Goal: Task Accomplishment & Management: Use online tool/utility

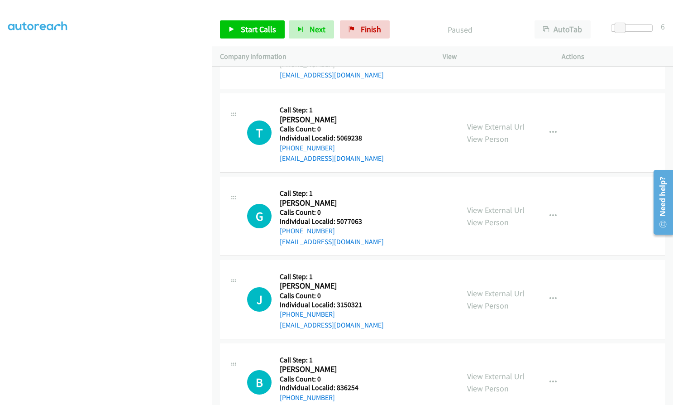
scroll to position [6984, 0]
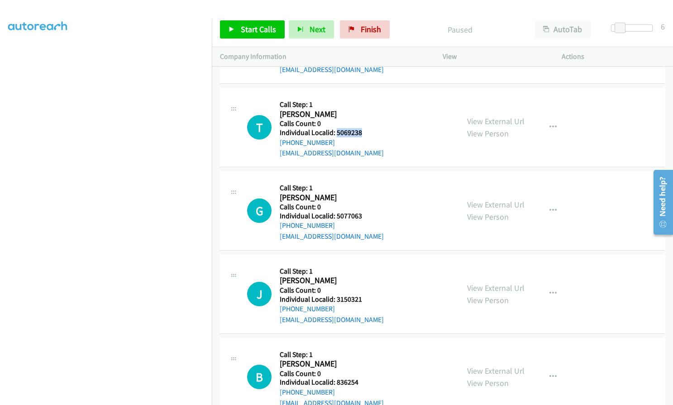
drag, startPoint x: 335, startPoint y: 109, endPoint x: 364, endPoint y: 110, distance: 29.4
click at [364, 110] on div "T Callback Scheduled Call Step: 1 [PERSON_NAME] America/New_York Calls Count: 0…" at bounding box center [349, 127] width 204 height 62
copy h5 "5069238"
drag, startPoint x: 335, startPoint y: 195, endPoint x: 364, endPoint y: 195, distance: 29.0
click at [364, 195] on div "G Callback Scheduled Call Step: 1 [PERSON_NAME] America/New_York Calls Count: 0…" at bounding box center [349, 210] width 204 height 62
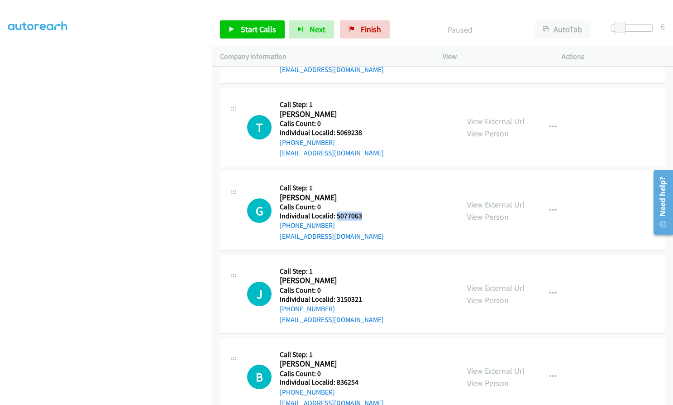
copy h5 "5077063"
drag, startPoint x: 337, startPoint y: 278, endPoint x: 364, endPoint y: 277, distance: 27.2
click at [364, 295] on h5 "Individual Localid: 3150321" at bounding box center [332, 299] width 104 height 9
copy h5 "3150321"
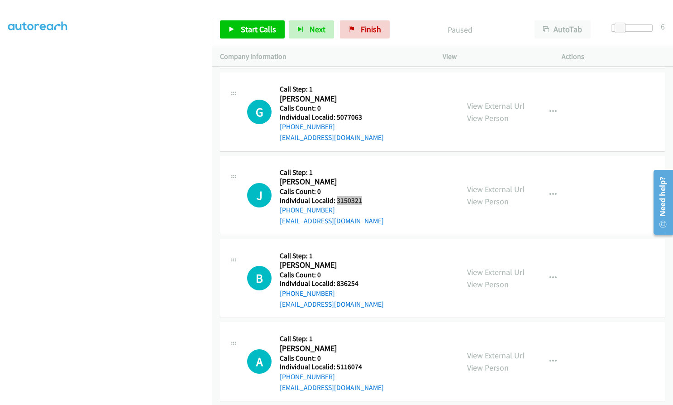
scroll to position [7086, 0]
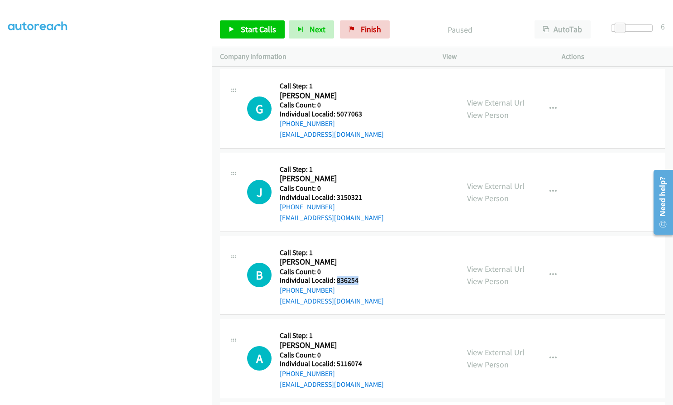
drag, startPoint x: 338, startPoint y: 260, endPoint x: 360, endPoint y: 260, distance: 21.7
click at [360, 276] on h5 "Individual Localid: 836254" at bounding box center [332, 280] width 104 height 9
copy h5 "836254"
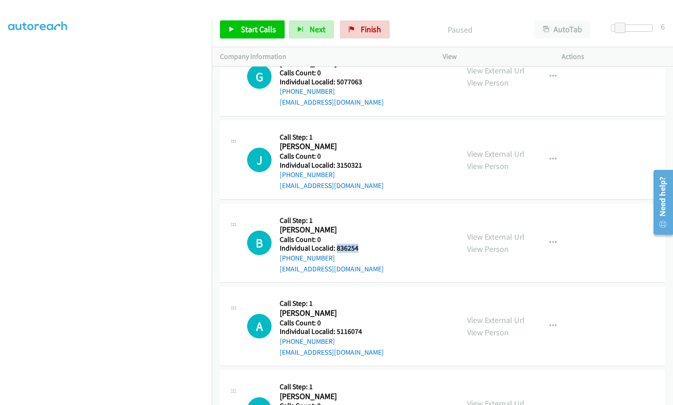
scroll to position [7119, 0]
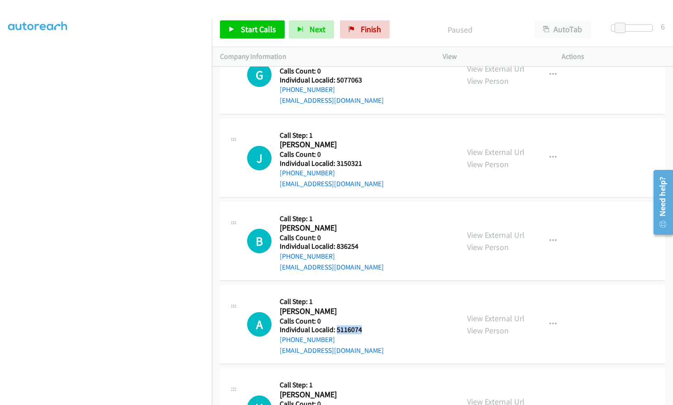
drag, startPoint x: 335, startPoint y: 319, endPoint x: 363, endPoint y: 308, distance: 30.5
click at [363, 325] on h5 "Individual Localid: 5116074" at bounding box center [332, 329] width 104 height 9
copy h5 "5116074"
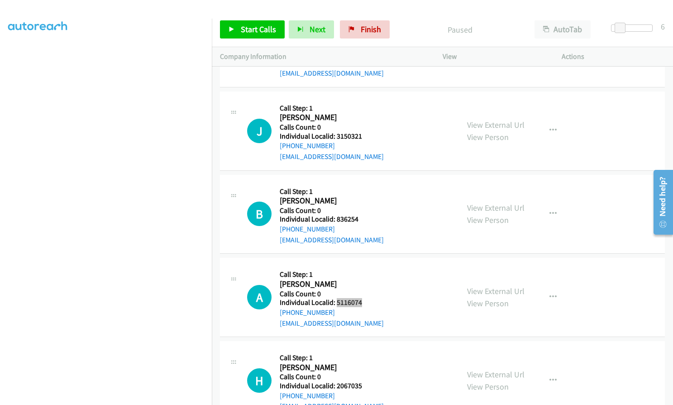
scroll to position [7244, 0]
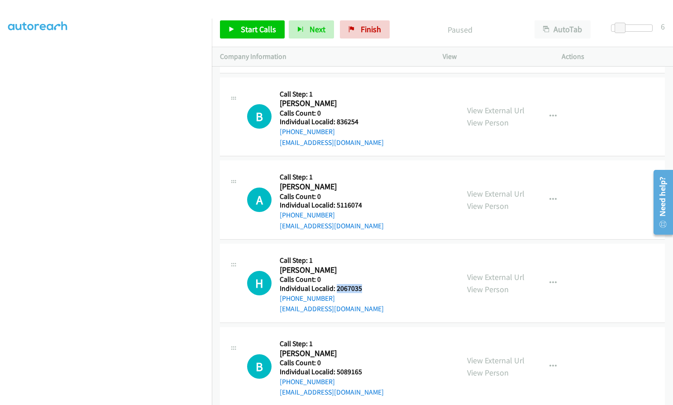
drag, startPoint x: 335, startPoint y: 268, endPoint x: 364, endPoint y: 268, distance: 28.5
click at [364, 284] on h5 "Individual Localid: 2067035" at bounding box center [332, 288] width 104 height 9
copy h5 "2067035"
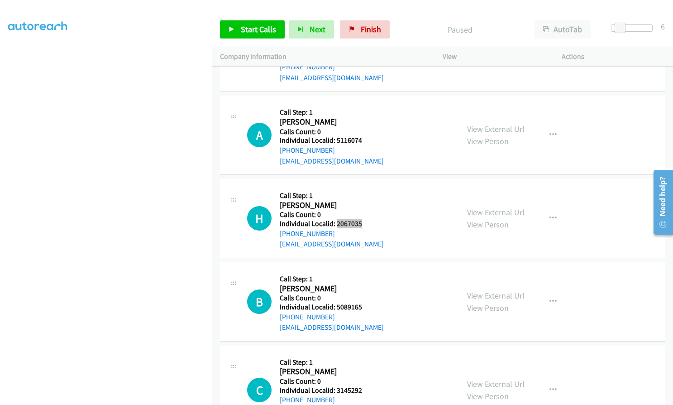
scroll to position [7323, 0]
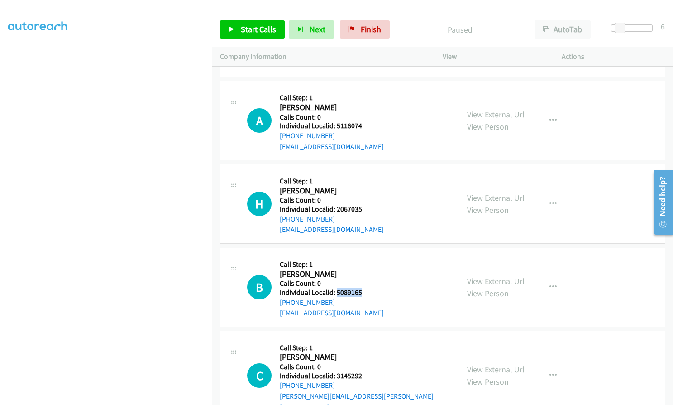
drag, startPoint x: 335, startPoint y: 271, endPoint x: 367, endPoint y: 272, distance: 31.7
click at [367, 272] on div "B Callback Scheduled Call Step: 1 [PERSON_NAME] America/New_York Calls Count: 0…" at bounding box center [349, 287] width 204 height 62
copy h5 "5089165"
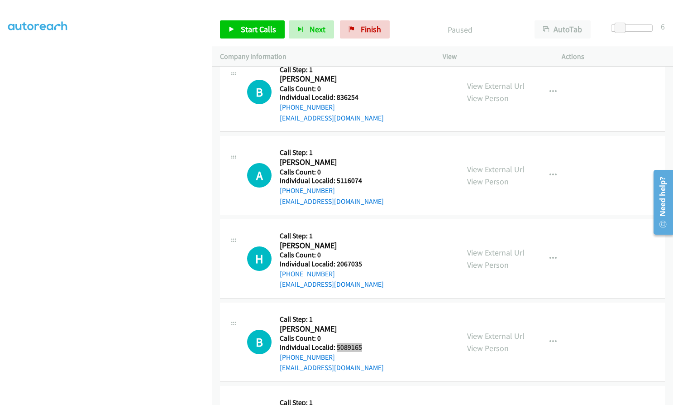
scroll to position [7267, 0]
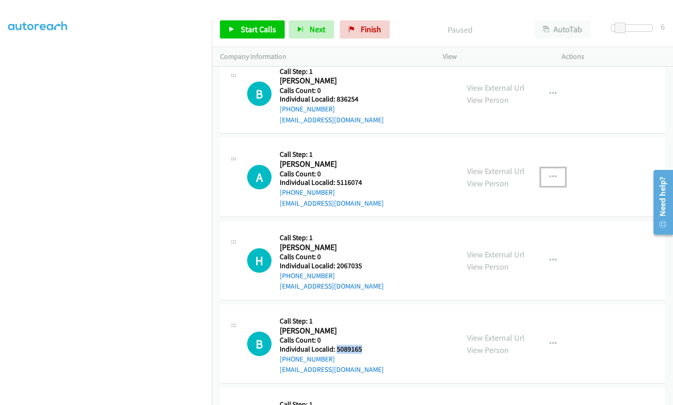
click at [549, 173] on icon "button" at bounding box center [552, 176] width 7 height 7
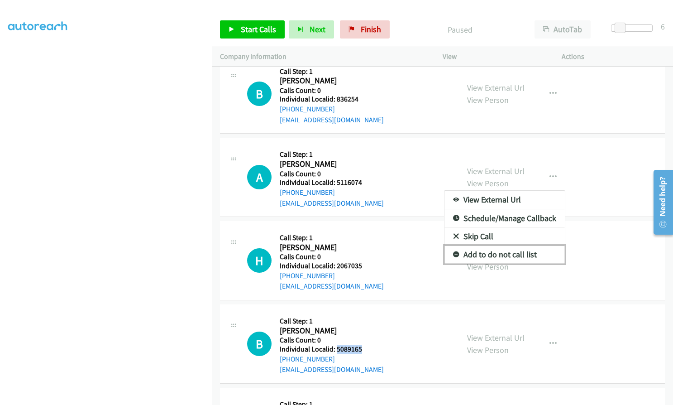
click at [453, 252] on icon at bounding box center [456, 255] width 6 height 6
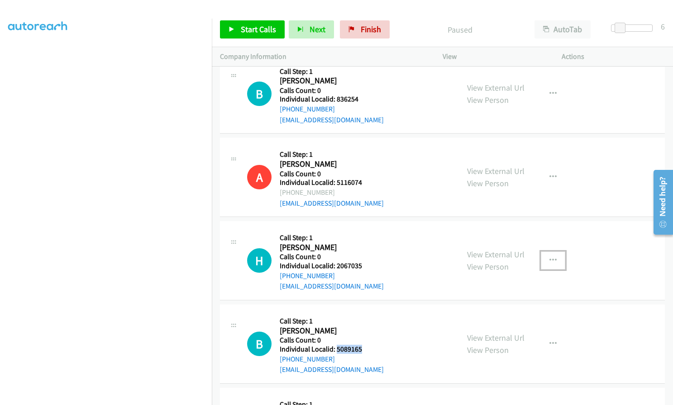
click at [549, 257] on icon "button" at bounding box center [552, 260] width 7 height 7
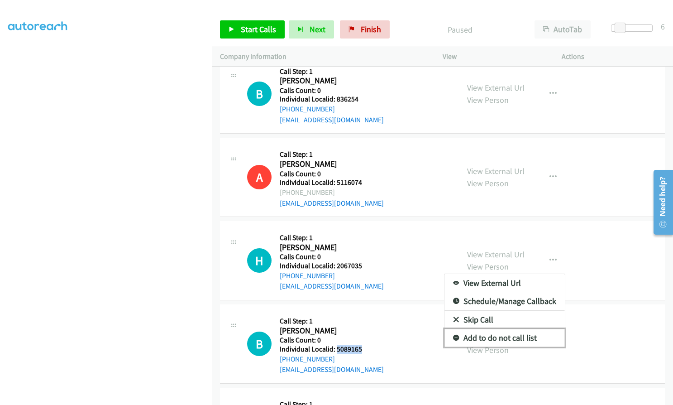
click at [453, 335] on icon at bounding box center [456, 338] width 6 height 6
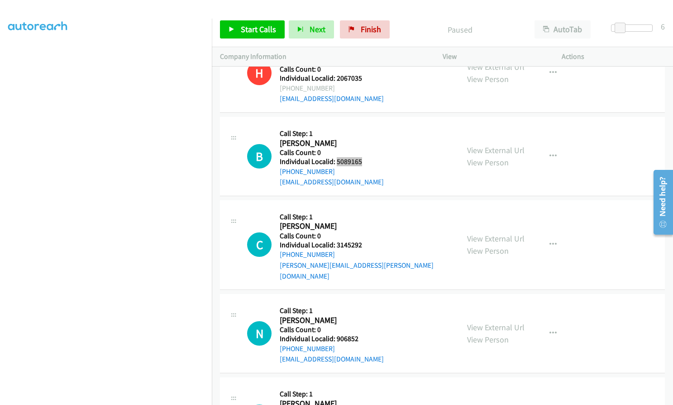
scroll to position [7482, 0]
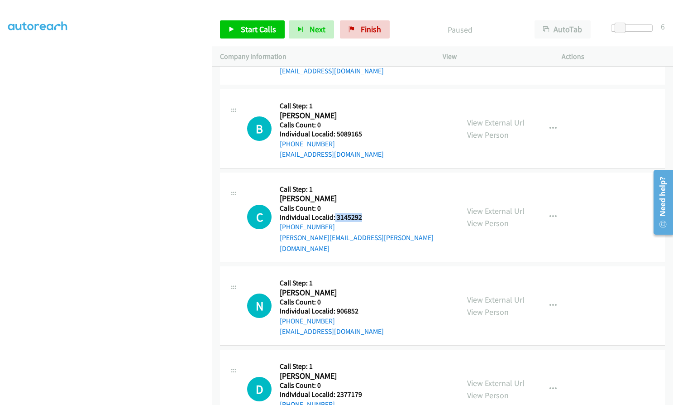
drag, startPoint x: 334, startPoint y: 194, endPoint x: 362, endPoint y: 195, distance: 28.1
click at [362, 195] on div "C Callback Scheduled Call Step: 1 [PERSON_NAME] America/New_York Calls Count: 0…" at bounding box center [349, 217] width 204 height 73
copy h5 "3145292"
drag, startPoint x: 336, startPoint y: 280, endPoint x: 363, endPoint y: 276, distance: 27.4
click at [363, 306] on h5 "Individual Localid: 906852" at bounding box center [332, 310] width 104 height 9
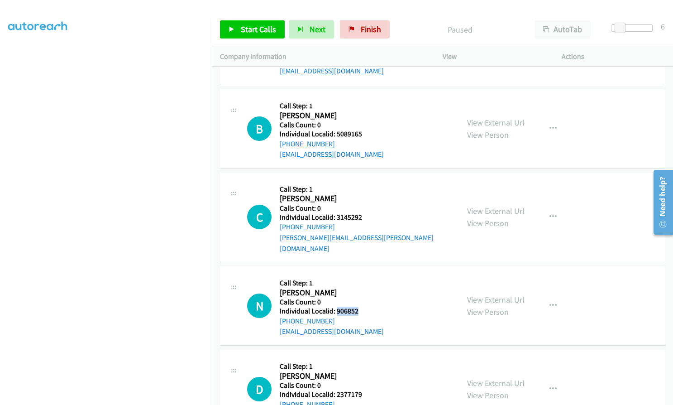
copy h5 "906852"
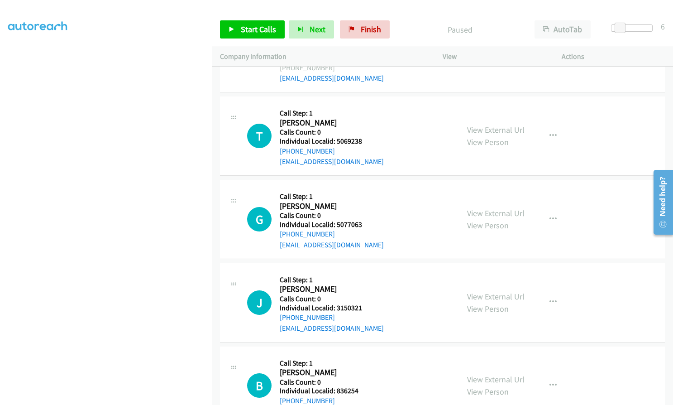
scroll to position [6984, 0]
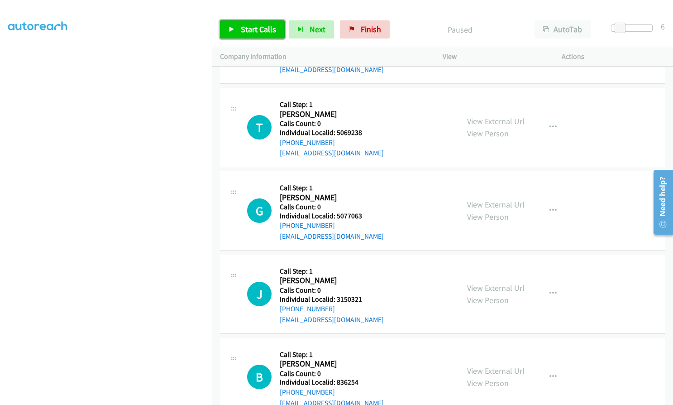
click at [261, 27] on span "Start Calls" at bounding box center [258, 29] width 35 height 10
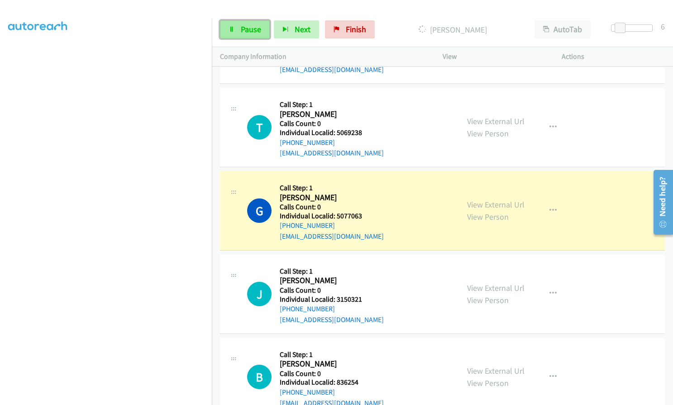
click at [248, 31] on span "Pause" at bounding box center [251, 29] width 20 height 10
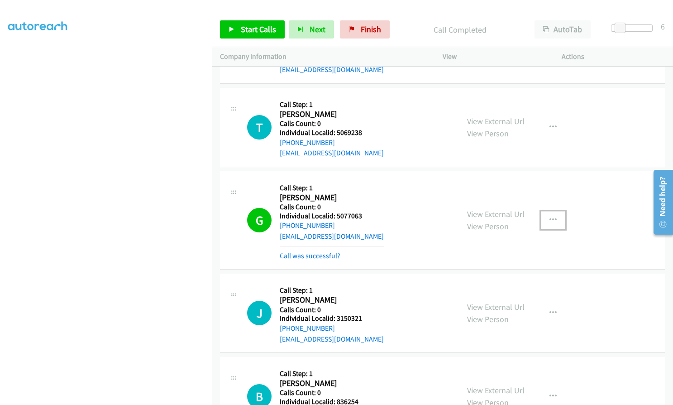
click at [553, 211] on button "button" at bounding box center [553, 220] width 24 height 18
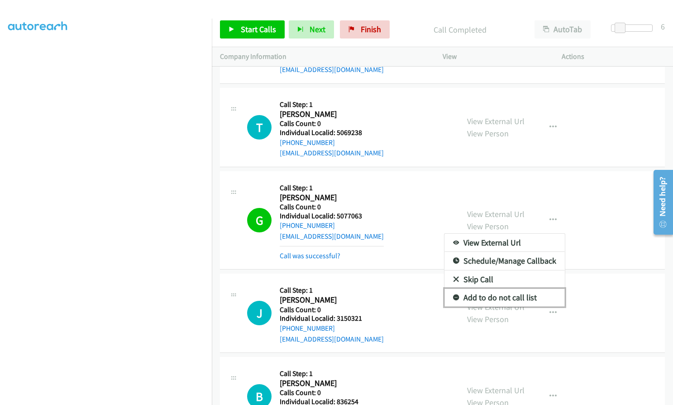
click at [454, 295] on icon at bounding box center [456, 298] width 6 height 6
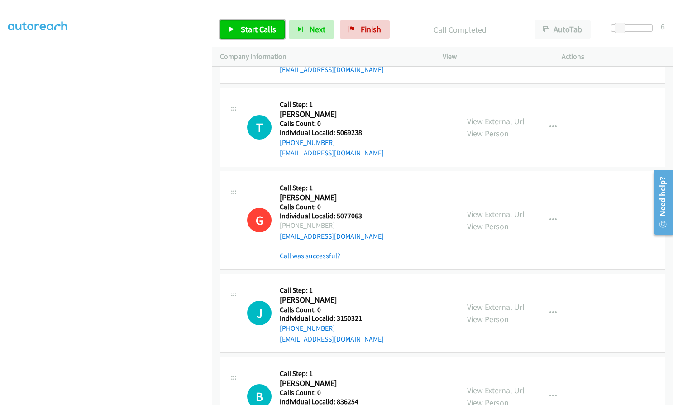
click at [247, 24] on span "Start Calls" at bounding box center [258, 29] width 35 height 10
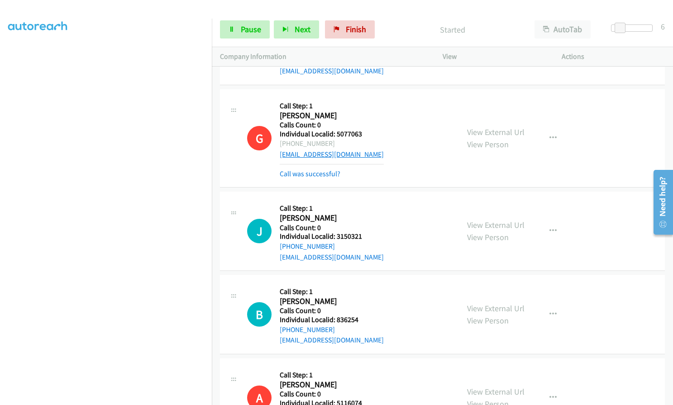
scroll to position [7063, 0]
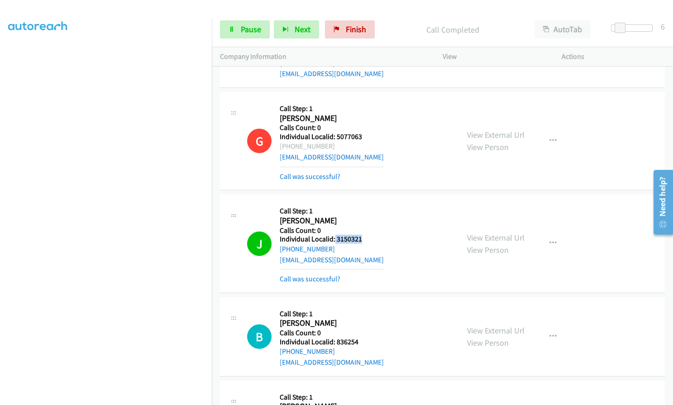
drag, startPoint x: 334, startPoint y: 219, endPoint x: 364, endPoint y: 217, distance: 29.9
click at [364, 234] on h5 "Individual Localid: 3150321" at bounding box center [332, 238] width 104 height 9
copy h5 "3150321"
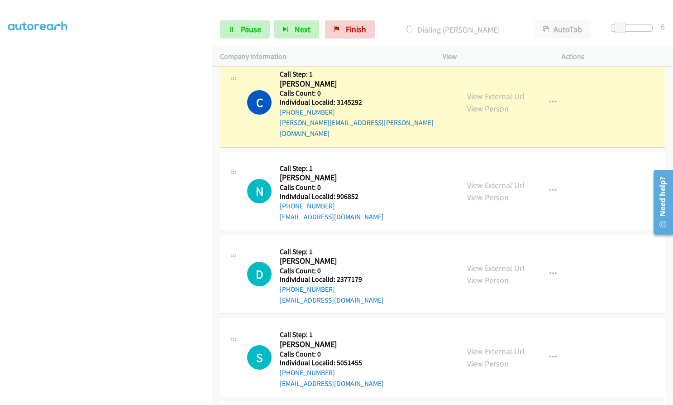
scroll to position [7674, 0]
drag, startPoint x: 335, startPoint y: 247, endPoint x: 366, endPoint y: 247, distance: 30.8
click at [366, 247] on div "D Callback Scheduled Call Step: 1 [PERSON_NAME] America/New_York Calls Count: 0…" at bounding box center [349, 274] width 204 height 62
drag, startPoint x: 337, startPoint y: 329, endPoint x: 366, endPoint y: 328, distance: 29.4
click at [366, 328] on div "S Callback Scheduled Call Step: 1 [PERSON_NAME] America/New_York Calls Count: 0…" at bounding box center [349, 356] width 204 height 62
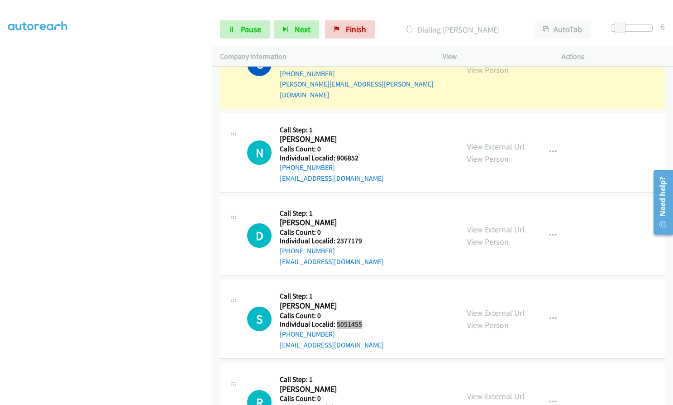
scroll to position [7787, 0]
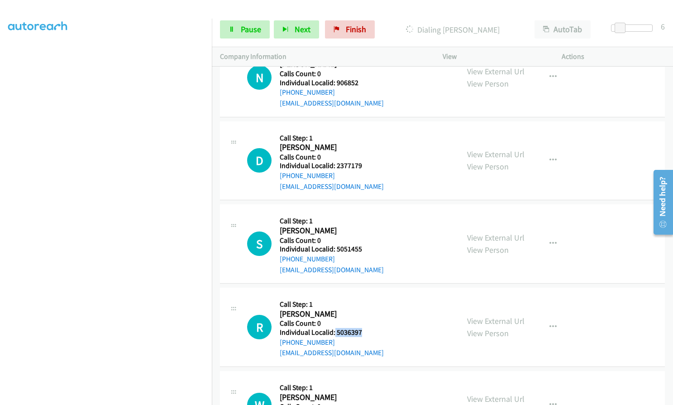
drag, startPoint x: 343, startPoint y: 298, endPoint x: 367, endPoint y: 298, distance: 24.0
click at [367, 298] on div "R Callback Scheduled Call Step: 1 [PERSON_NAME] America/New_York Calls Count: 0…" at bounding box center [349, 326] width 204 height 62
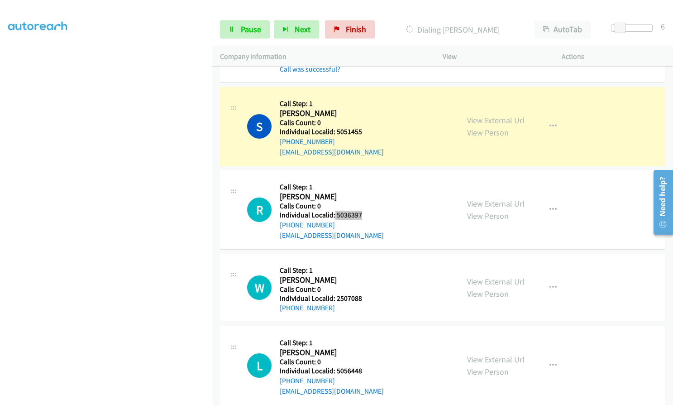
scroll to position [7965, 0]
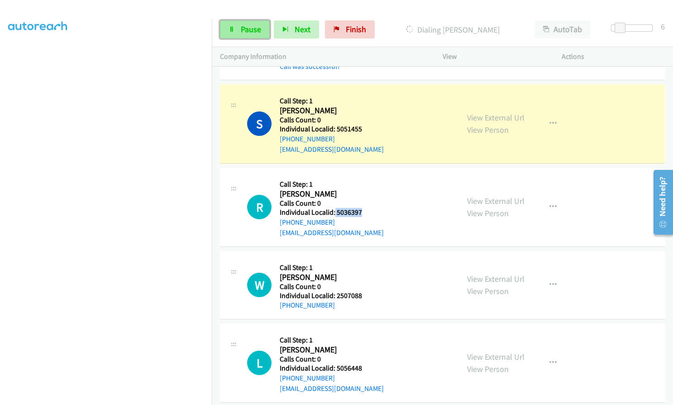
click at [231, 25] on link "Pause" at bounding box center [245, 29] width 50 height 18
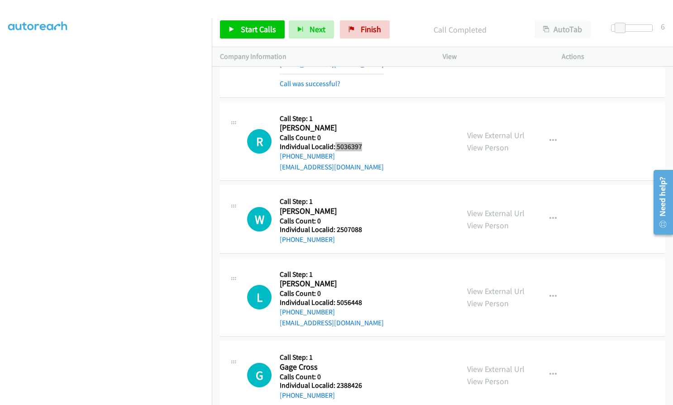
scroll to position [8055, 0]
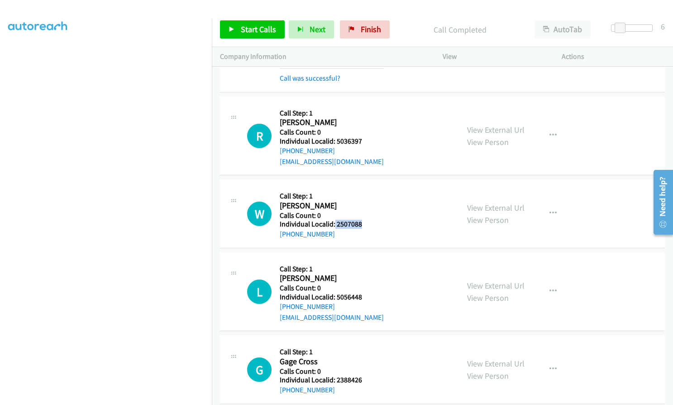
drag, startPoint x: 334, startPoint y: 193, endPoint x: 362, endPoint y: 190, distance: 27.7
click at [362, 190] on div "W Callback Scheduled Call Step: 1 [PERSON_NAME] America/New_York Calls Count: 0…" at bounding box center [349, 213] width 204 height 52
drag, startPoint x: 336, startPoint y: 264, endPoint x: 366, endPoint y: 264, distance: 29.4
click at [366, 264] on div "L Callback Scheduled Call Step: 1 [PERSON_NAME] America/New_York Calls Count: 0…" at bounding box center [349, 291] width 204 height 62
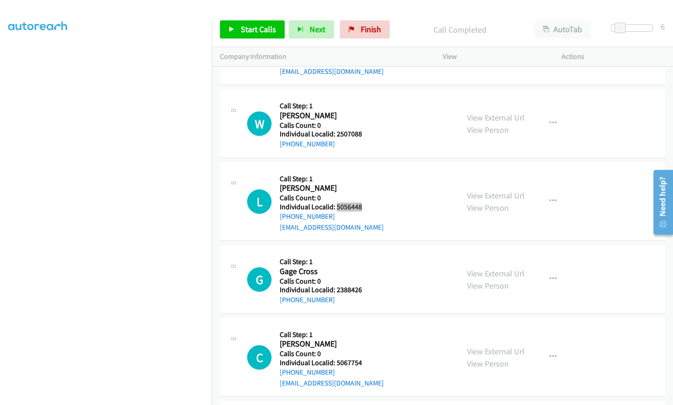
scroll to position [8146, 0]
drag, startPoint x: 337, startPoint y: 257, endPoint x: 359, endPoint y: 257, distance: 21.7
click at [362, 257] on div "G Callback Scheduled Call Step: 1 Gage Cross America/New_York Calls Count: 0 In…" at bounding box center [349, 279] width 204 height 52
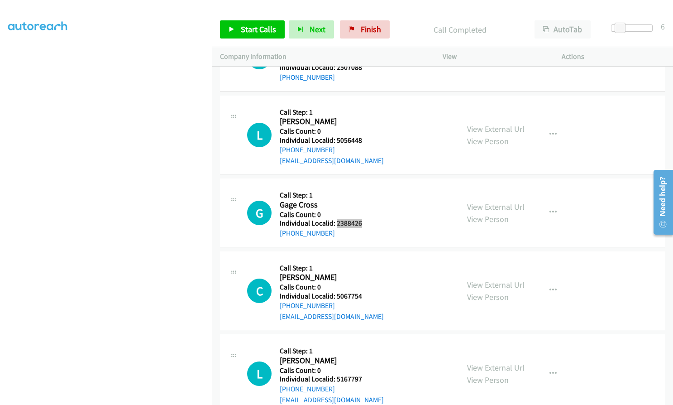
scroll to position [8214, 0]
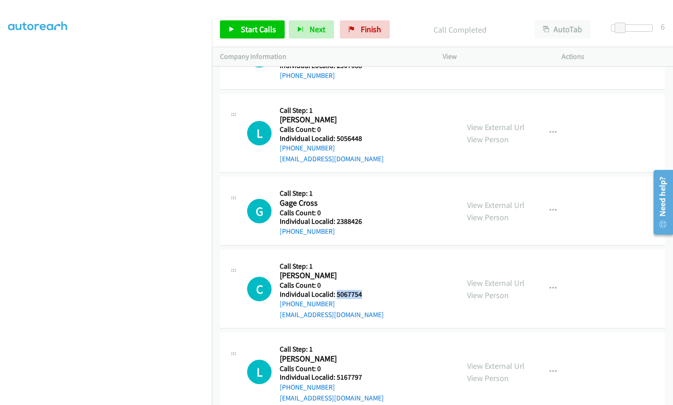
drag, startPoint x: 337, startPoint y: 260, endPoint x: 359, endPoint y: 262, distance: 22.7
click at [359, 290] on h5 "Individual Localid: 5067754" at bounding box center [332, 294] width 104 height 9
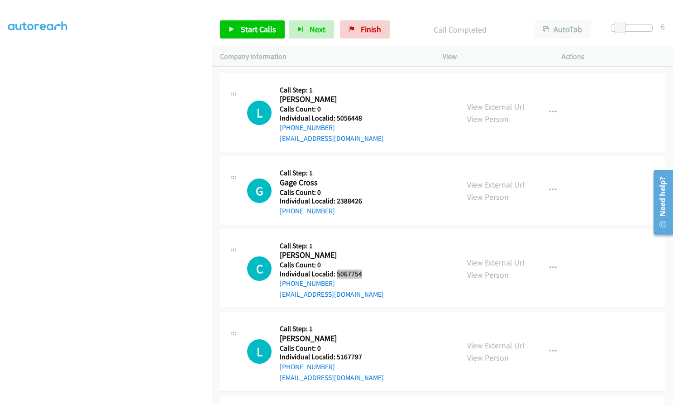
scroll to position [8293, 0]
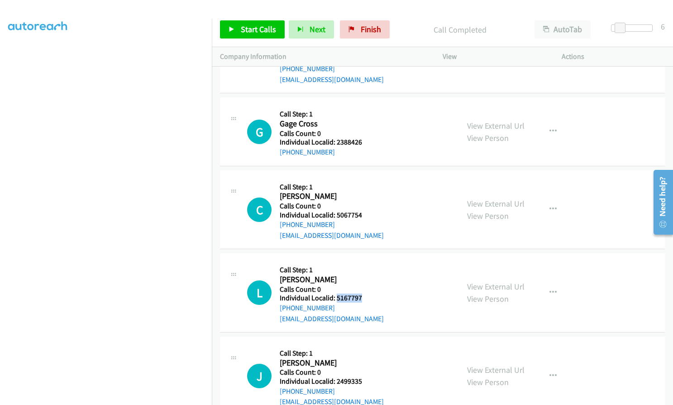
drag, startPoint x: 336, startPoint y: 265, endPoint x: 364, endPoint y: 265, distance: 28.1
click at [364, 293] on h5 "Individual Localid: 5167797" at bounding box center [332, 297] width 104 height 9
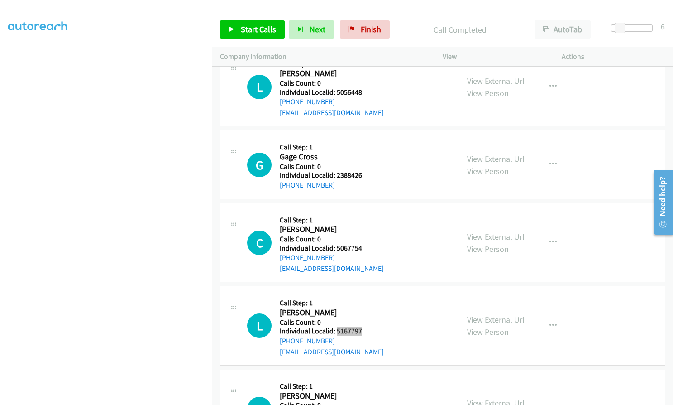
scroll to position [8259, 0]
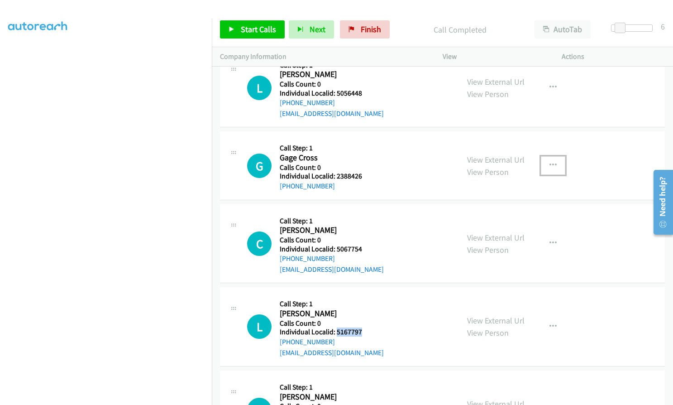
click at [549, 162] on icon "button" at bounding box center [552, 165] width 7 height 7
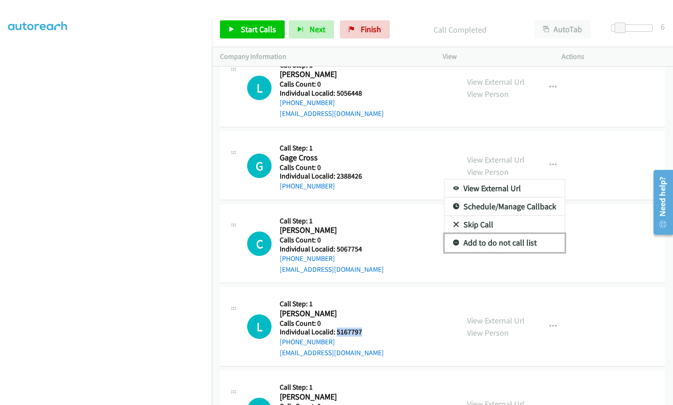
click at [453, 240] on icon at bounding box center [456, 243] width 6 height 6
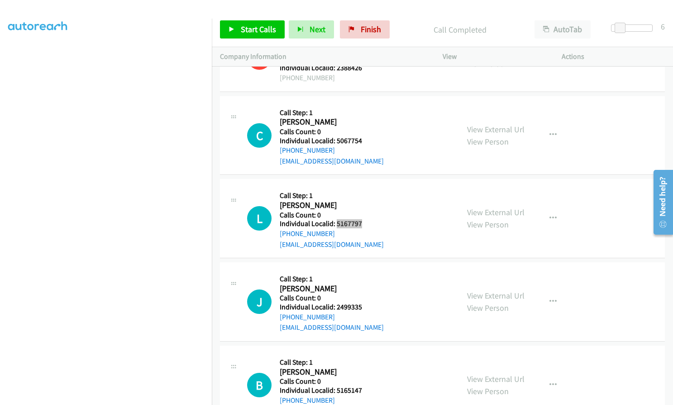
scroll to position [8372, 0]
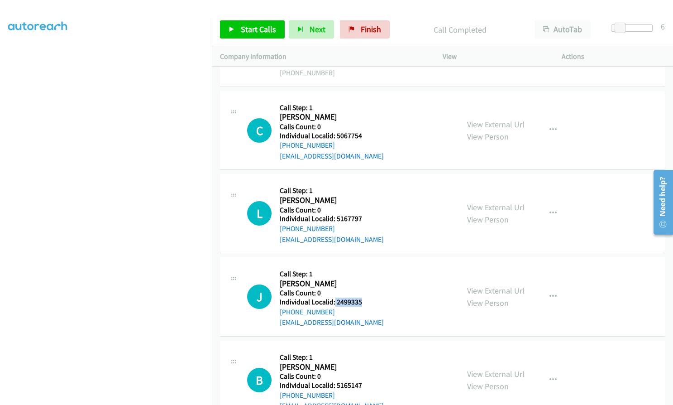
drag, startPoint x: 334, startPoint y: 267, endPoint x: 360, endPoint y: 267, distance: 25.8
click at [360, 297] on h5 "Individual Localid: 2499335" at bounding box center [332, 301] width 104 height 9
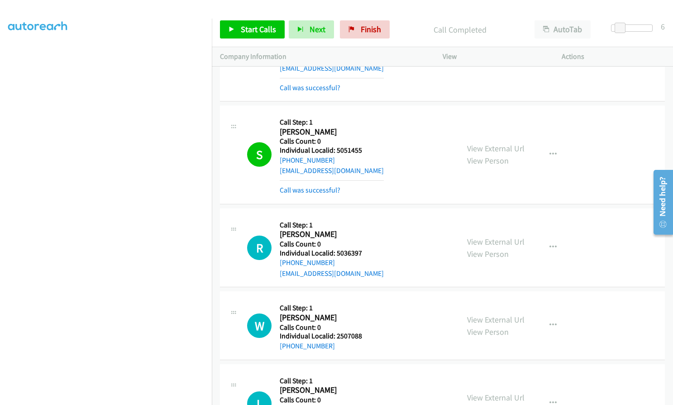
scroll to position [7942, 0]
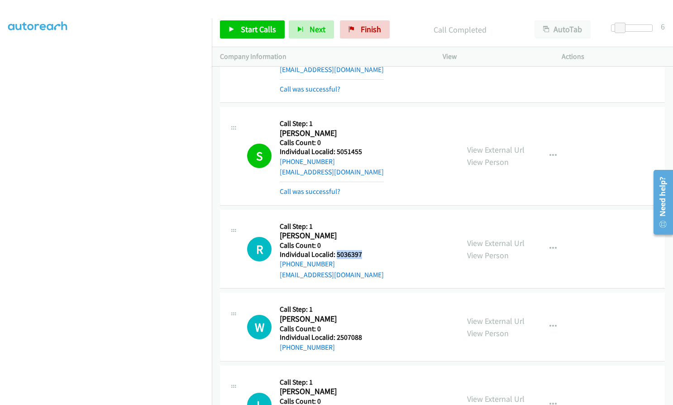
drag, startPoint x: 336, startPoint y: 220, endPoint x: 365, endPoint y: 220, distance: 29.4
click at [365, 220] on div "R Callback Scheduled Call Step: 1 [PERSON_NAME] America/New_York Calls Count: 0…" at bounding box center [349, 249] width 204 height 62
drag, startPoint x: 336, startPoint y: 305, endPoint x: 347, endPoint y: 306, distance: 11.4
click at [369, 306] on div "W Callback Scheduled Call Step: 1 [PERSON_NAME] America/New_York Calls Count: 0…" at bounding box center [349, 326] width 204 height 52
click at [269, 30] on span "Start Calls" at bounding box center [258, 29] width 35 height 10
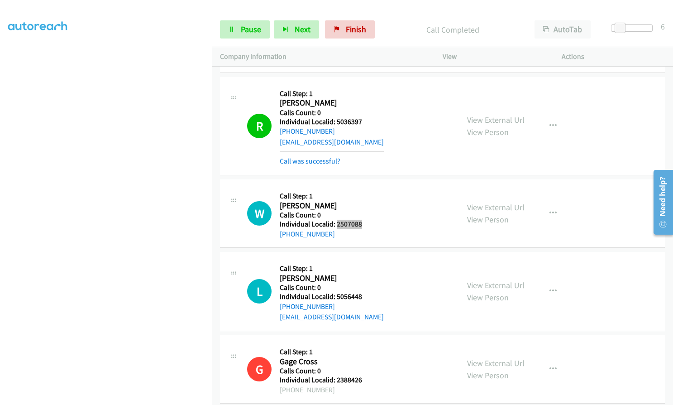
scroll to position [8041, 0]
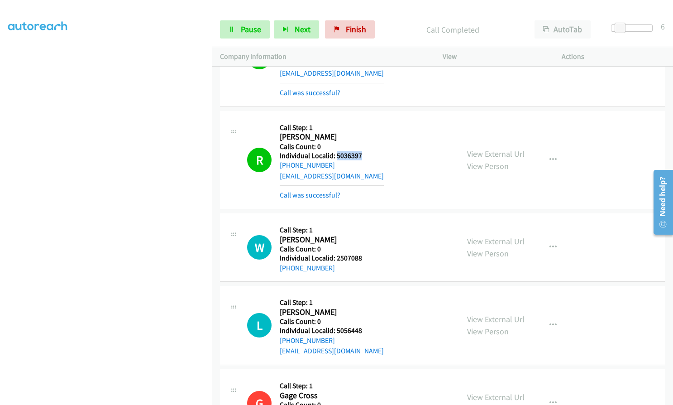
drag, startPoint x: 335, startPoint y: 124, endPoint x: 363, endPoint y: 123, distance: 28.1
click at [363, 123] on div "R Callback Scheduled Call Step: 1 [PERSON_NAME] America/New_York Calls Count: 0…" at bounding box center [349, 159] width 204 height 81
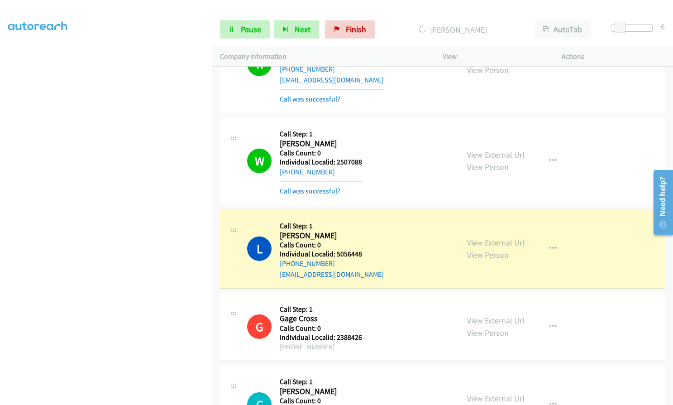
scroll to position [8143, 0]
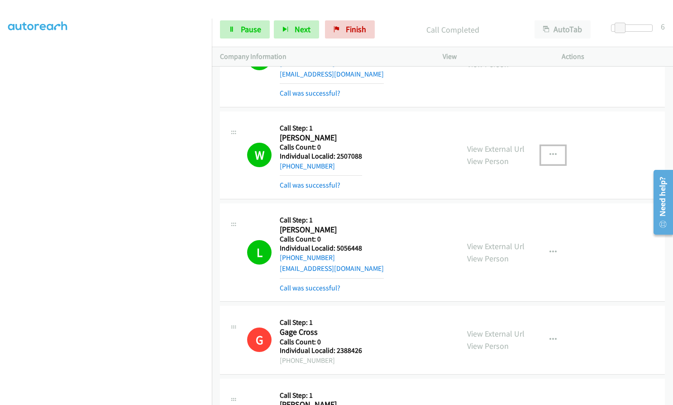
click at [555, 146] on button "button" at bounding box center [553, 155] width 24 height 18
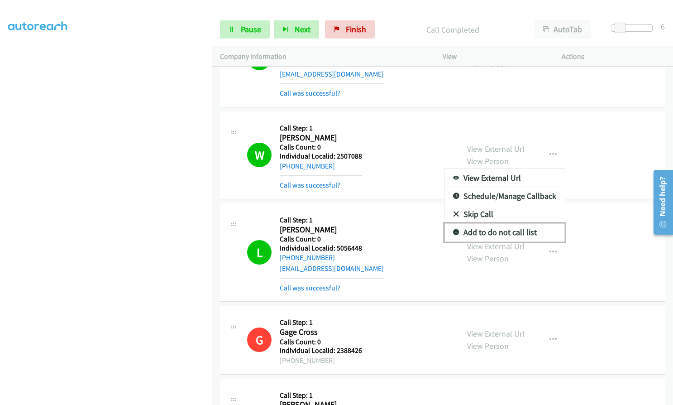
click at [453, 229] on icon at bounding box center [456, 232] width 6 height 6
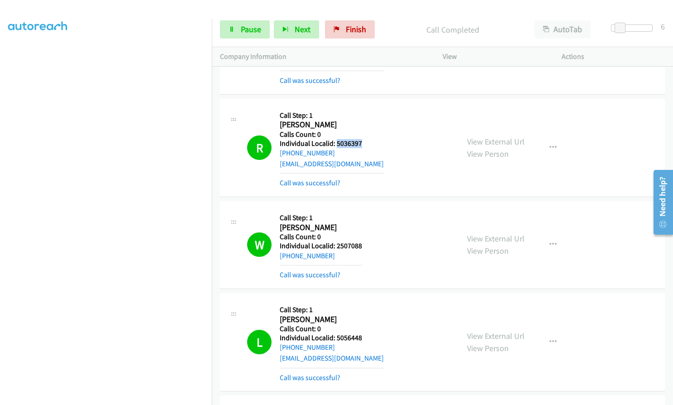
scroll to position [8030, 0]
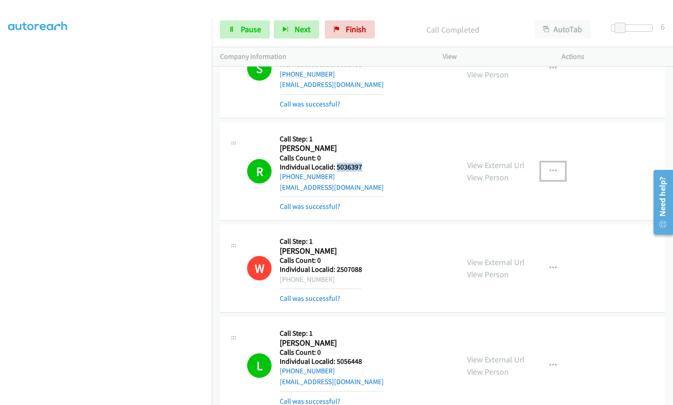
click at [549, 167] on icon "button" at bounding box center [552, 170] width 7 height 7
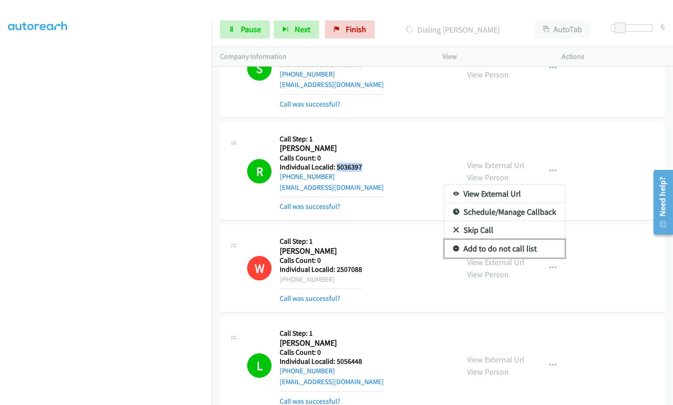
click at [453, 246] on icon at bounding box center [456, 249] width 6 height 6
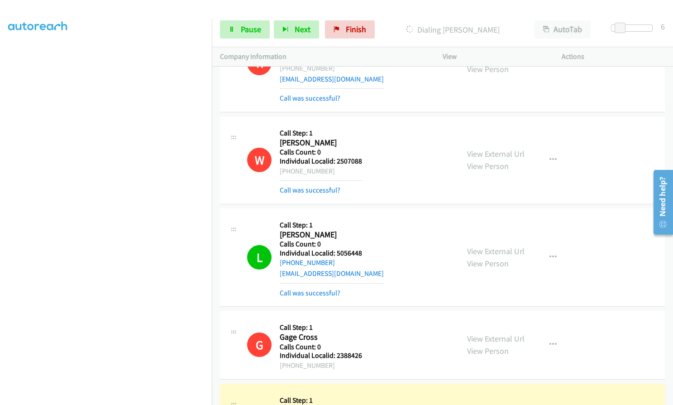
scroll to position [8165, 0]
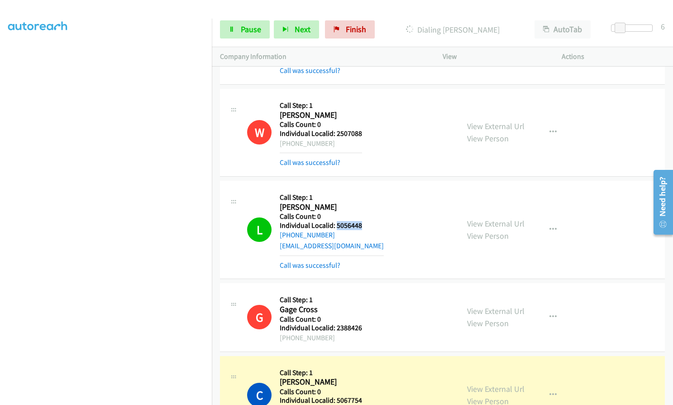
drag, startPoint x: 345, startPoint y: 194, endPoint x: 362, endPoint y: 192, distance: 17.3
click at [366, 192] on div "L Callback Scheduled Call Step: 1 [PERSON_NAME] America/New_York Calls Count: 0…" at bounding box center [349, 229] width 204 height 81
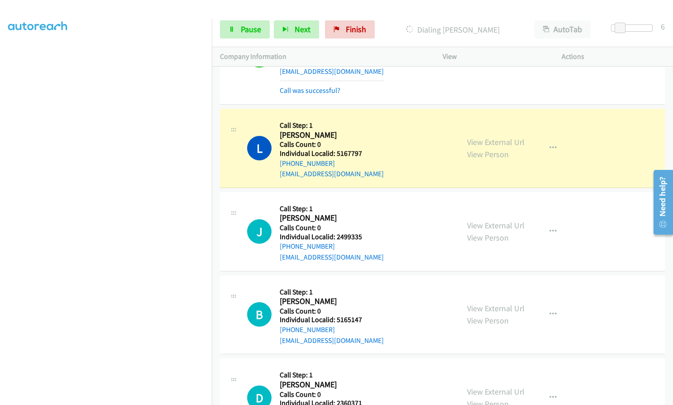
scroll to position [8516, 0]
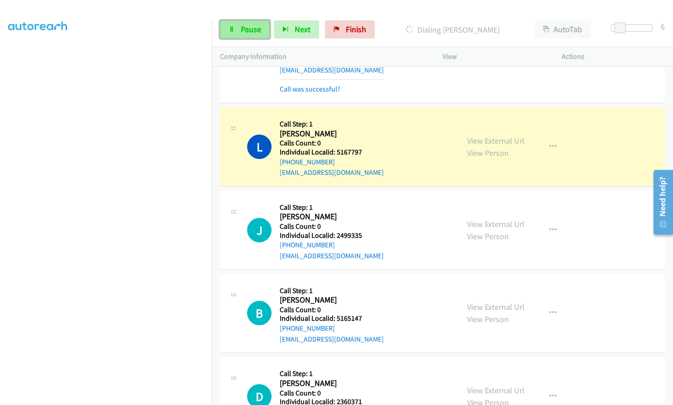
click at [257, 33] on span "Pause" at bounding box center [251, 29] width 20 height 10
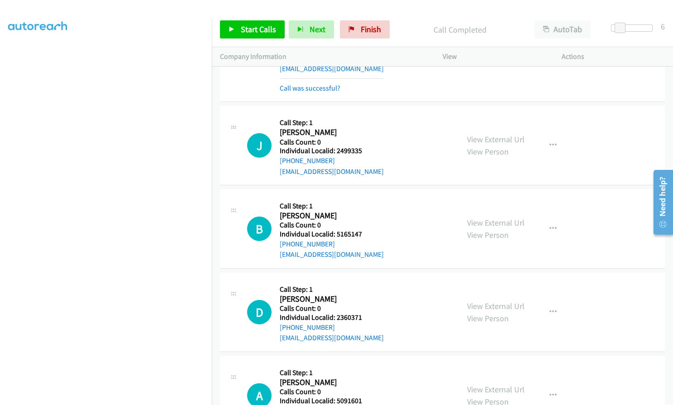
scroll to position [8618, 0]
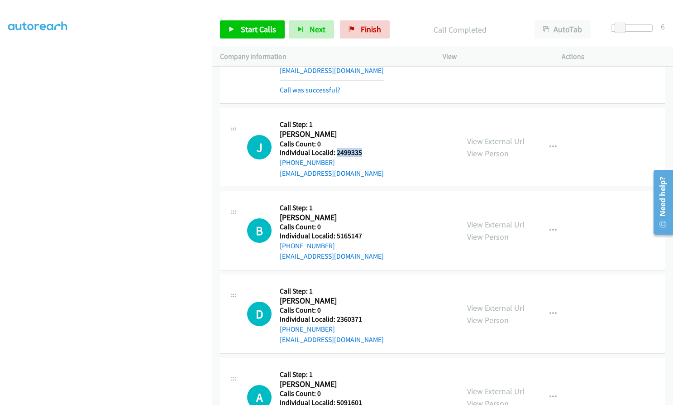
drag, startPoint x: 335, startPoint y: 119, endPoint x: 364, endPoint y: 119, distance: 29.0
click at [364, 119] on div "J Callback Scheduled Call Step: 1 [PERSON_NAME] America/New_York Calls Count: 0…" at bounding box center [349, 147] width 204 height 62
drag, startPoint x: 335, startPoint y: 204, endPoint x: 364, endPoint y: 204, distance: 29.0
click at [364, 204] on div "B Callback Scheduled Call Step: 1 [PERSON_NAME] America/New_York Calls Count: 0…" at bounding box center [349, 230] width 204 height 62
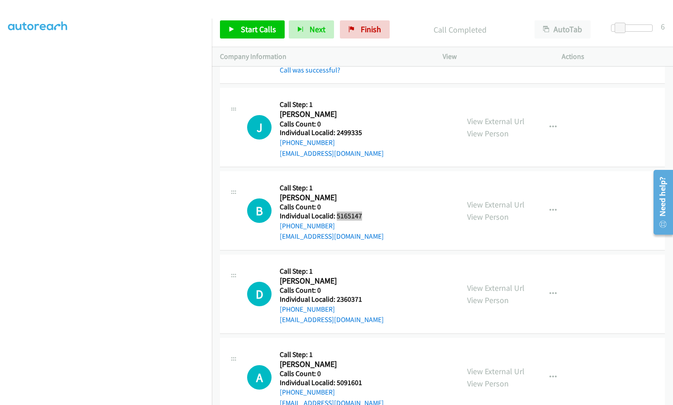
scroll to position [8686, 0]
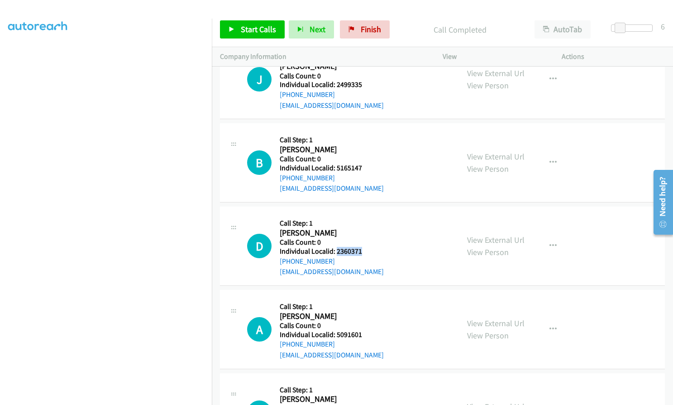
drag, startPoint x: 335, startPoint y: 219, endPoint x: 365, endPoint y: 219, distance: 30.3
click at [365, 219] on div "D Callback Scheduled Call Step: 1 [PERSON_NAME] America/New_York Calls Count: 0…" at bounding box center [349, 245] width 204 height 62
drag, startPoint x: 337, startPoint y: 302, endPoint x: 363, endPoint y: 302, distance: 26.3
click at [363, 302] on div "A Callback Scheduled Call Step: 1 [PERSON_NAME] America/New_York Calls Count: 0…" at bounding box center [349, 329] width 204 height 62
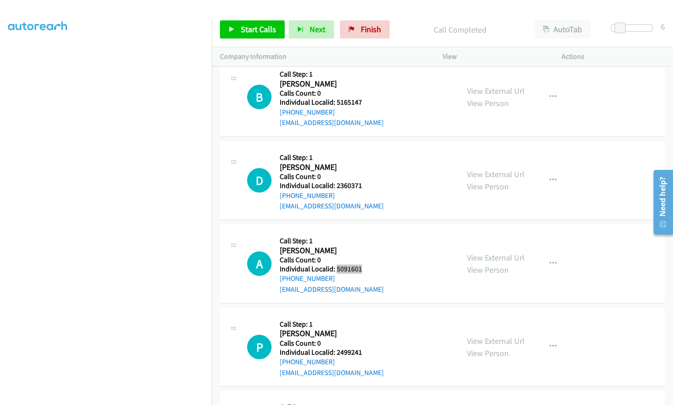
scroll to position [8765, 0]
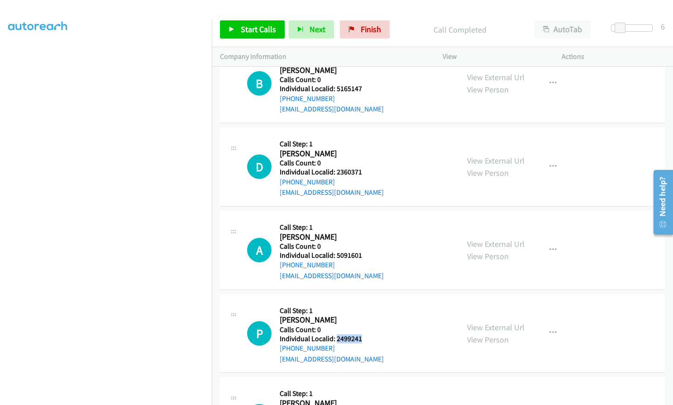
drag, startPoint x: 335, startPoint y: 305, endPoint x: 364, endPoint y: 305, distance: 29.0
click at [364, 334] on h5 "Individual Localid: 2499241" at bounding box center [332, 338] width 104 height 9
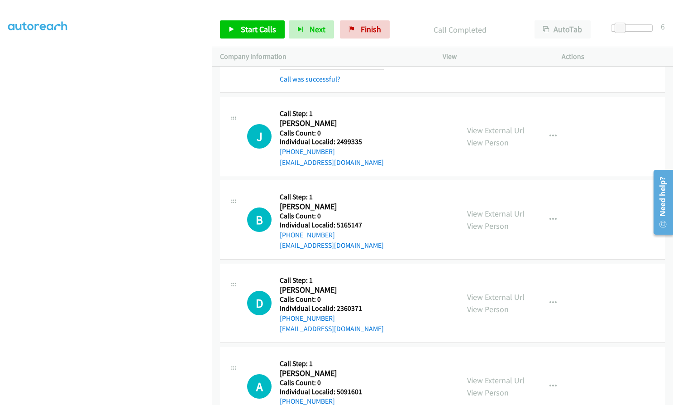
scroll to position [8640, 0]
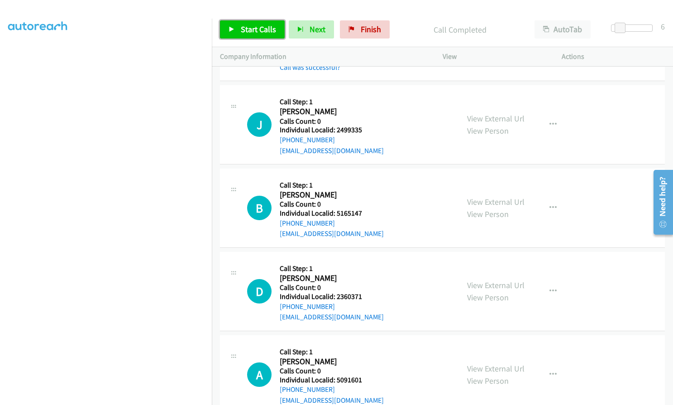
click at [257, 30] on span "Start Calls" at bounding box center [258, 29] width 35 height 10
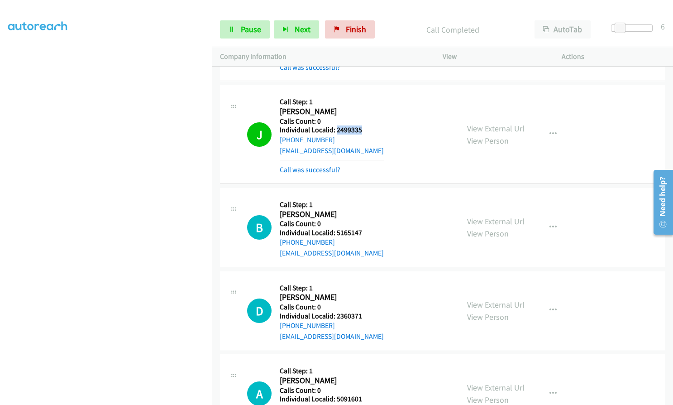
drag, startPoint x: 335, startPoint y: 96, endPoint x: 364, endPoint y: 96, distance: 29.4
click at [364, 96] on div "J Callback Scheduled Call Step: 1 [PERSON_NAME] America/New_York Calls Count: 0…" at bounding box center [349, 133] width 204 height 81
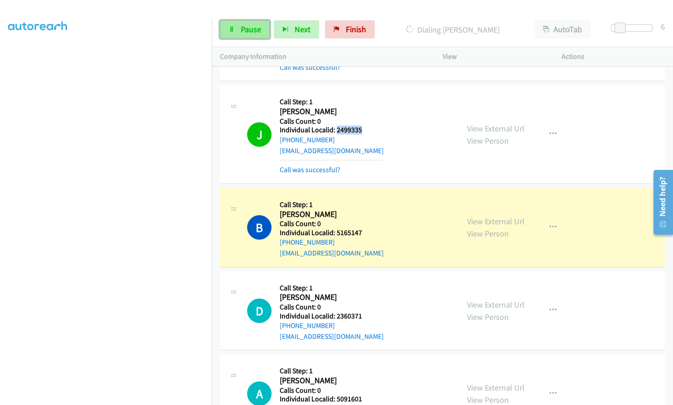
click at [237, 31] on link "Pause" at bounding box center [245, 29] width 50 height 18
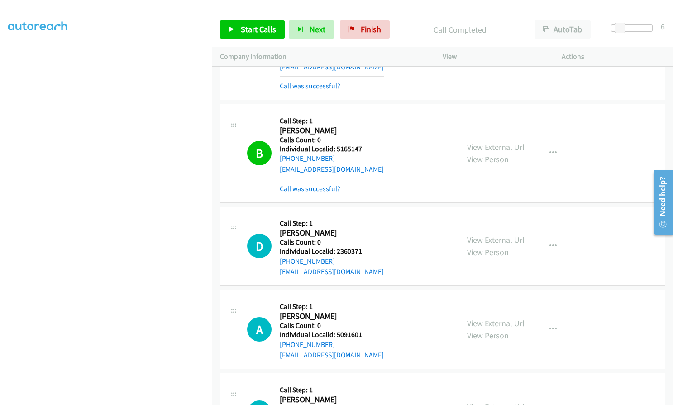
scroll to position [8725, 0]
click at [249, 29] on span "Start Calls" at bounding box center [258, 29] width 35 height 10
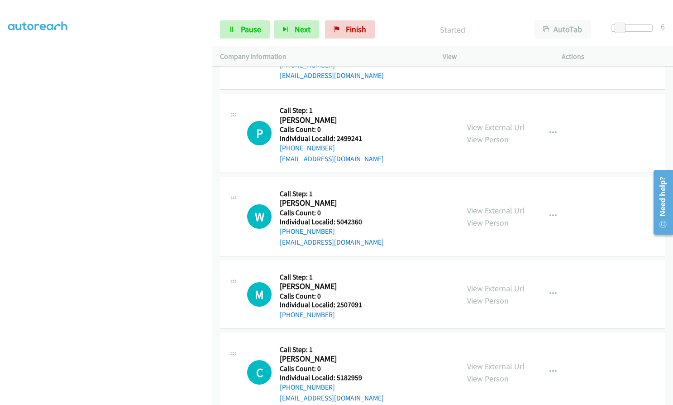
scroll to position [9007, 0]
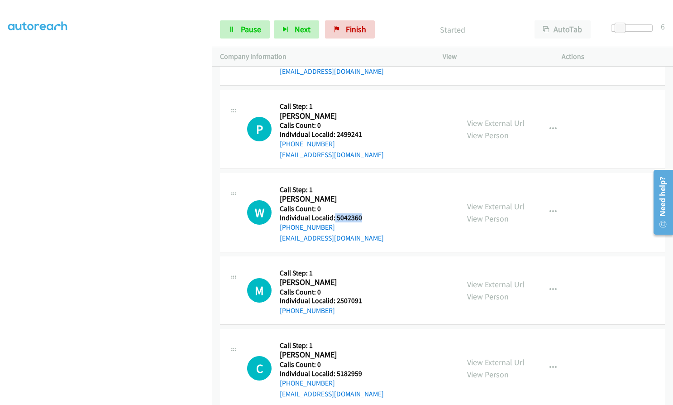
drag, startPoint x: 334, startPoint y: 186, endPoint x: 367, endPoint y: 185, distance: 32.1
click at [367, 185] on div "W Callback Scheduled Call Step: 1 [PERSON_NAME] America/New_York Calls Count: 0…" at bounding box center [349, 212] width 204 height 62
drag, startPoint x: 334, startPoint y: 269, endPoint x: 369, endPoint y: 267, distance: 35.3
click at [369, 267] on div "M Callback Scheduled Call Step: 1 [PERSON_NAME] America/[GEOGRAPHIC_DATA] Calls…" at bounding box center [349, 290] width 204 height 52
drag, startPoint x: 334, startPoint y: 339, endPoint x: 368, endPoint y: 340, distance: 34.4
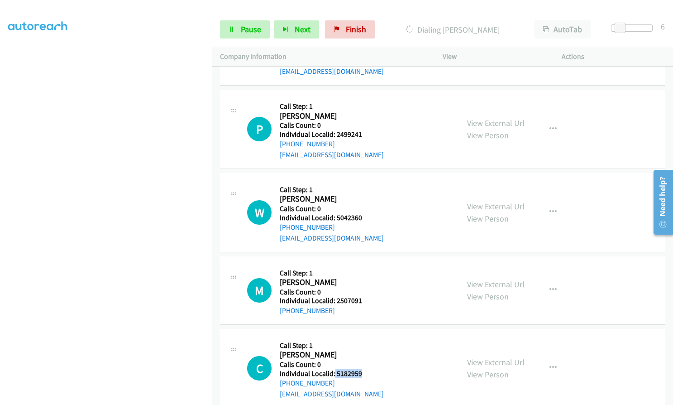
click at [369, 340] on div "C Callback Scheduled Call Step: 1 Canaan [PERSON_NAME] America/New_York Calls C…" at bounding box center [349, 368] width 204 height 62
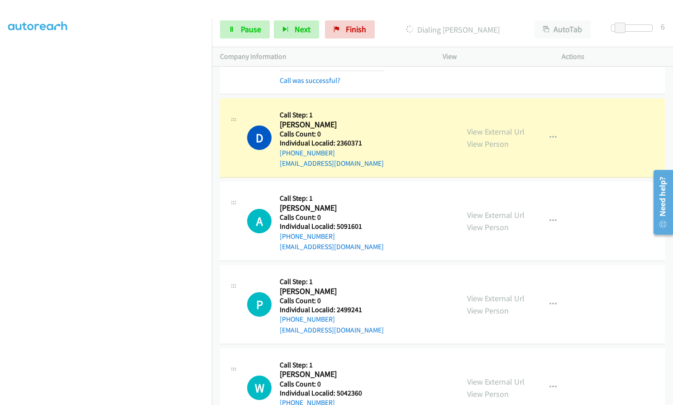
scroll to position [8826, 0]
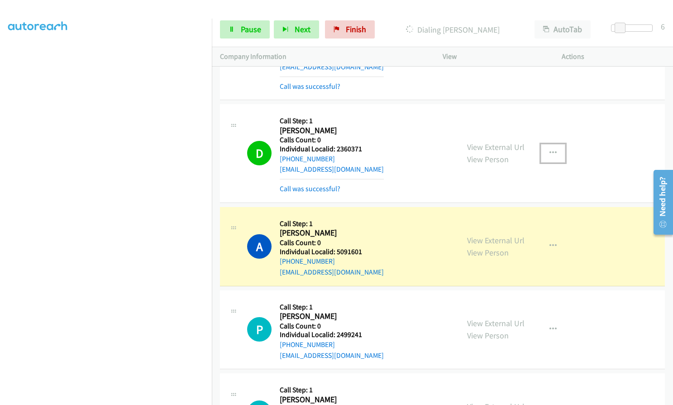
click at [549, 149] on icon "button" at bounding box center [552, 152] width 7 height 7
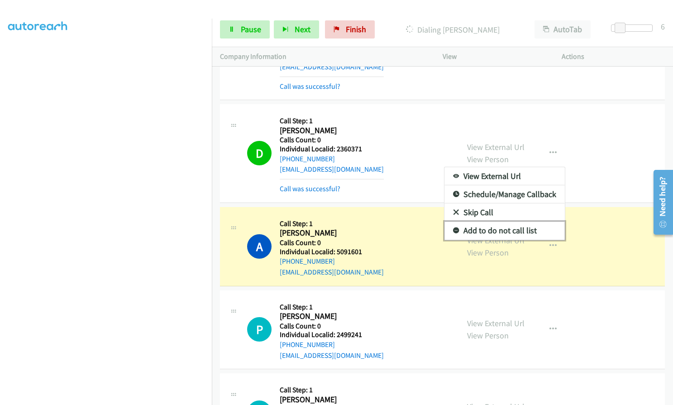
drag, startPoint x: 453, startPoint y: 198, endPoint x: 436, endPoint y: 182, distance: 23.7
click at [453, 228] on icon at bounding box center [456, 231] width 6 height 6
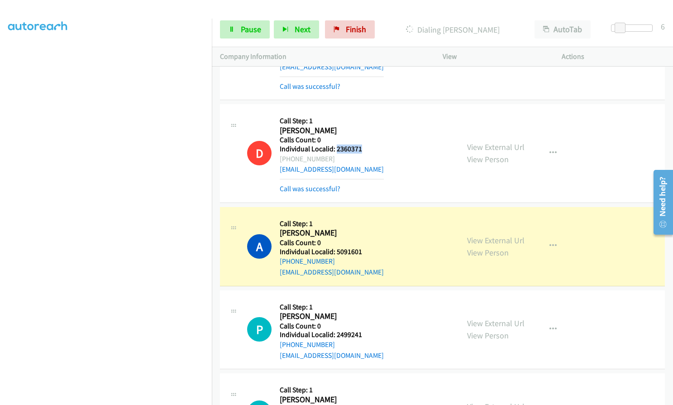
drag, startPoint x: 335, startPoint y: 117, endPoint x: 362, endPoint y: 115, distance: 26.8
click at [365, 115] on div "D Callback Scheduled Call Step: 1 [PERSON_NAME] America/New_York Calls Count: 0…" at bounding box center [349, 152] width 204 height 81
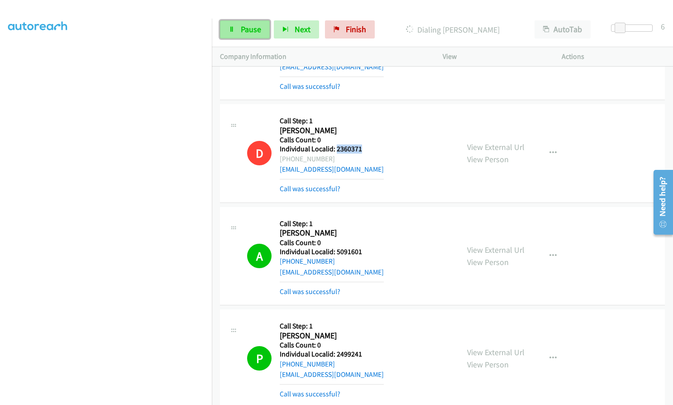
click at [233, 24] on link "Pause" at bounding box center [245, 29] width 50 height 18
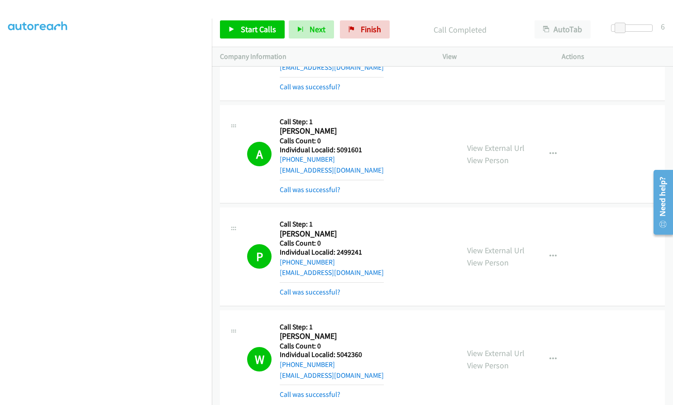
scroll to position [8917, 0]
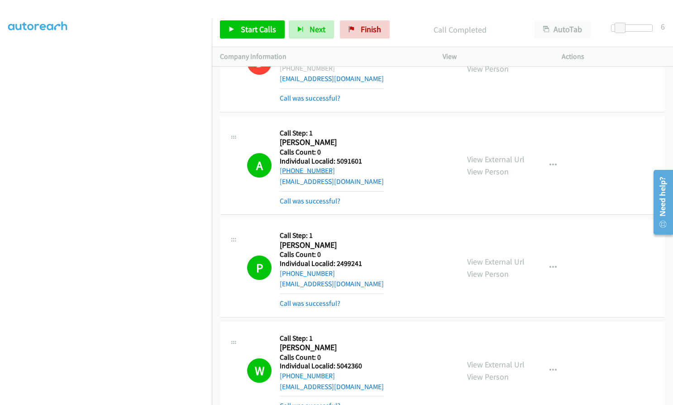
drag, startPoint x: 345, startPoint y: 136, endPoint x: 289, endPoint y: 138, distance: 55.7
click at [289, 165] on div "[PHONE_NUMBER]" at bounding box center [332, 170] width 104 height 11
click at [403, 125] on div "A Callback Scheduled Call Step: 1 [PERSON_NAME] America/New_York Calls Count: 0…" at bounding box center [349, 164] width 204 height 81
drag, startPoint x: 335, startPoint y: 129, endPoint x: 363, endPoint y: 127, distance: 28.5
click at [363, 127] on div "A Callback Scheduled Call Step: 1 [PERSON_NAME] America/New_York Calls Count: 0…" at bounding box center [349, 164] width 204 height 81
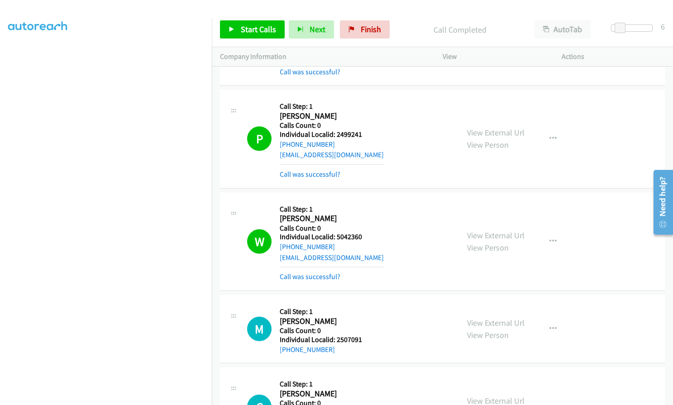
scroll to position [9087, 0]
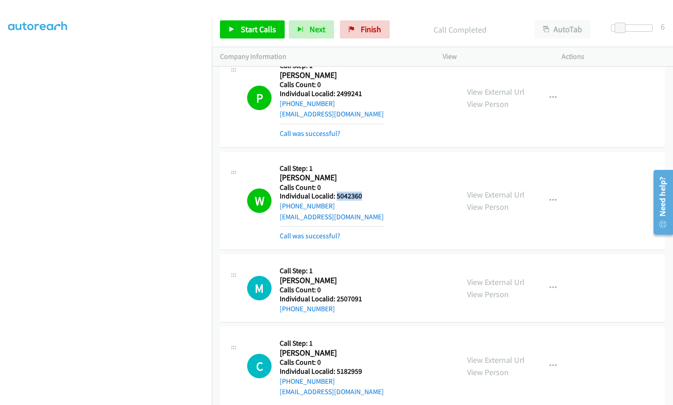
drag, startPoint x: 336, startPoint y: 165, endPoint x: 365, endPoint y: 163, distance: 28.5
click at [365, 163] on div "W Callback Scheduled Call Step: 1 [PERSON_NAME] America/New_York Calls Count: 0…" at bounding box center [349, 200] width 204 height 81
click at [361, 176] on div "W Callback Scheduled Call Step: 1 [PERSON_NAME] America/New_York Calls Count: 0…" at bounding box center [349, 200] width 204 height 81
drag, startPoint x: 334, startPoint y: 176, endPoint x: 288, endPoint y: 172, distance: 46.4
click at [288, 200] on div "[PHONE_NUMBER]" at bounding box center [332, 205] width 104 height 11
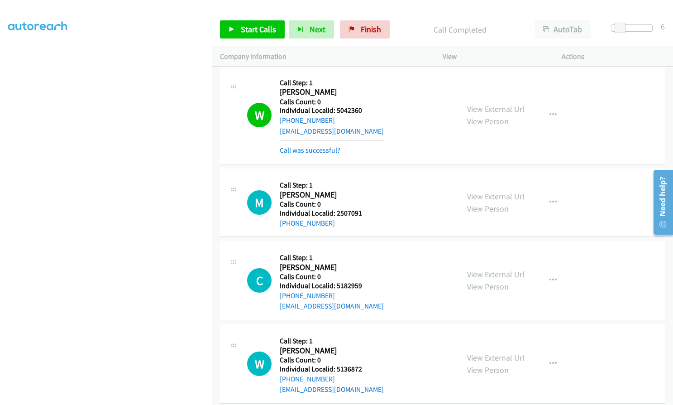
scroll to position [9256, 0]
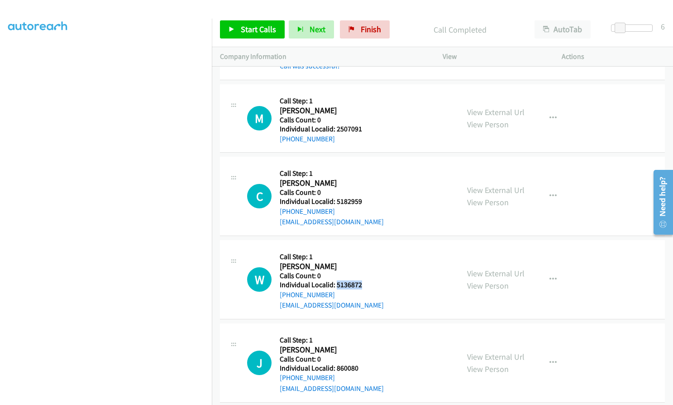
drag, startPoint x: 336, startPoint y: 254, endPoint x: 364, endPoint y: 253, distance: 28.1
click at [364, 253] on div "W Callback Scheduled Call Step: 1 [PERSON_NAME] America/New_York Calls Count: 0…" at bounding box center [349, 279] width 204 height 62
drag, startPoint x: 335, startPoint y: 335, endPoint x: 362, endPoint y: 334, distance: 27.2
click at [363, 334] on div "J Callback Scheduled Call Step: 1 [PERSON_NAME] America/New_York Calls Count: 0…" at bounding box center [349, 362] width 204 height 62
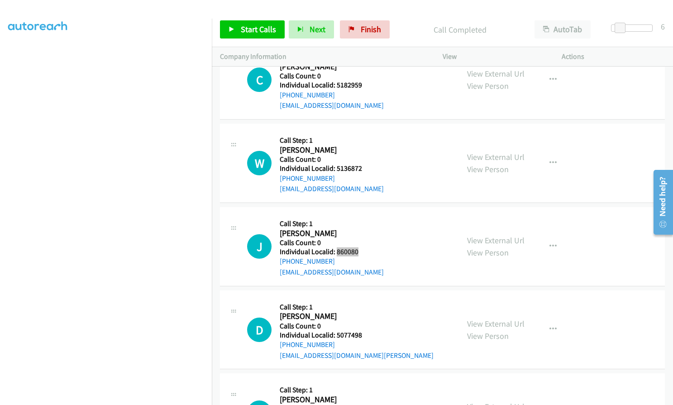
scroll to position [9392, 0]
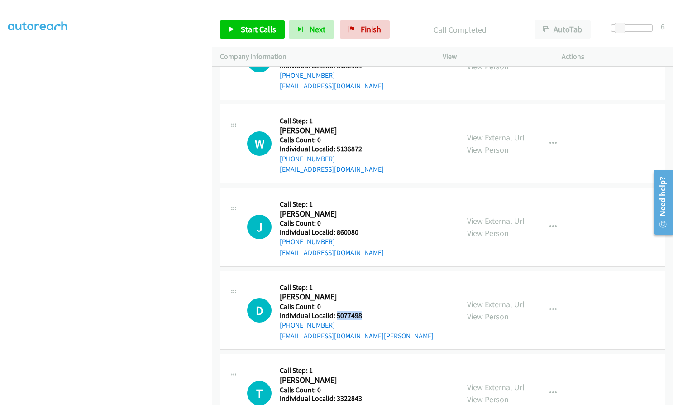
drag, startPoint x: 335, startPoint y: 282, endPoint x: 371, endPoint y: 282, distance: 36.2
click at [371, 282] on div "D Callback Scheduled Call Step: 1 [PERSON_NAME] America/New_York Calls Count: 0…" at bounding box center [349, 310] width 204 height 62
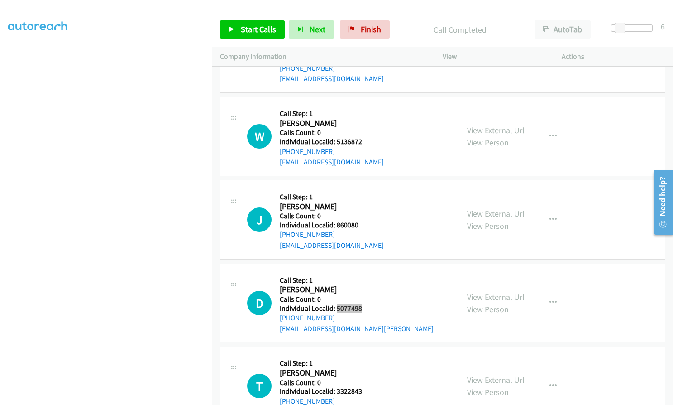
scroll to position [9402, 0]
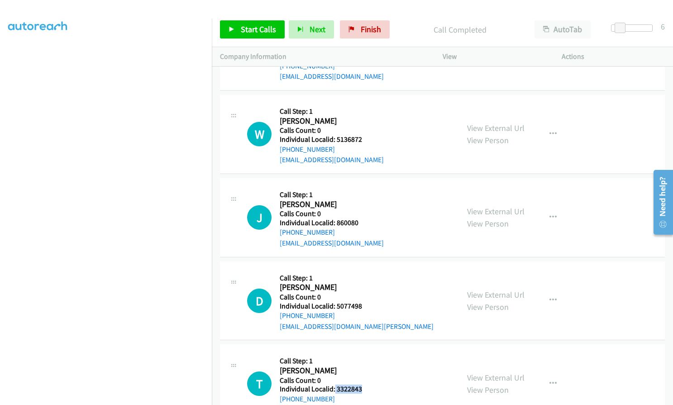
drag, startPoint x: 334, startPoint y: 356, endPoint x: 362, endPoint y: 356, distance: 29.0
click at [362, 384] on h5 "Individual Localid: 3322843" at bounding box center [332, 388] width 104 height 9
click at [557, 374] on button "button" at bounding box center [553, 383] width 24 height 18
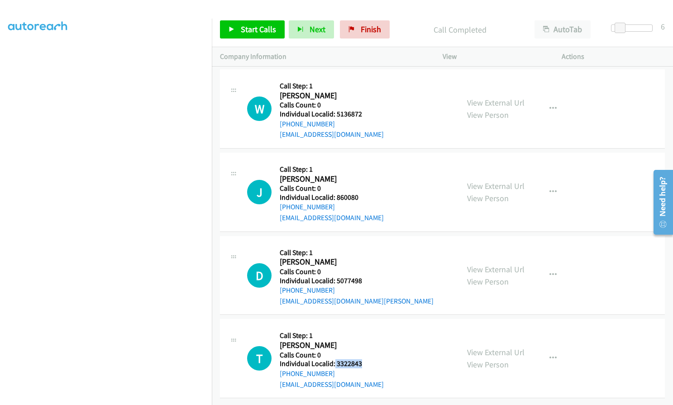
scroll to position [9402, 0]
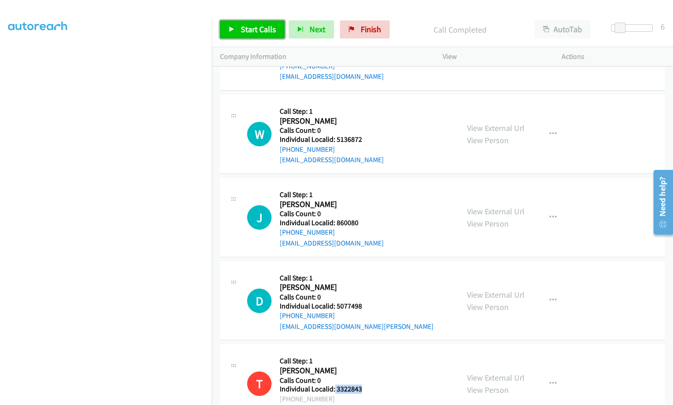
click at [257, 28] on span "Start Calls" at bounding box center [258, 29] width 35 height 10
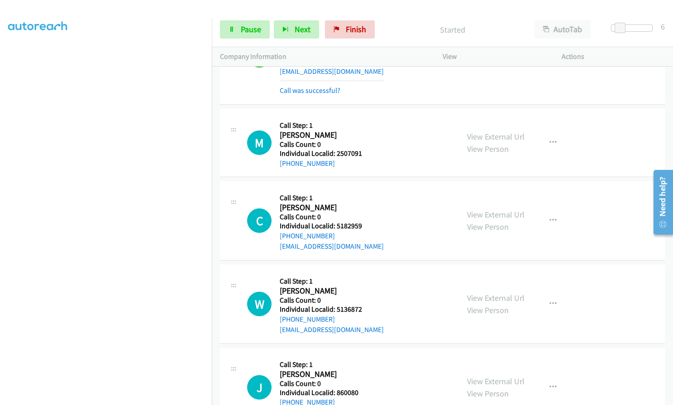
scroll to position [9243, 0]
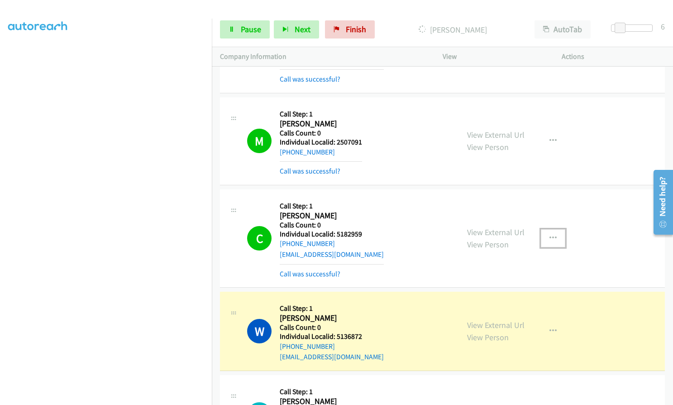
click at [549, 234] on icon "button" at bounding box center [552, 237] width 7 height 7
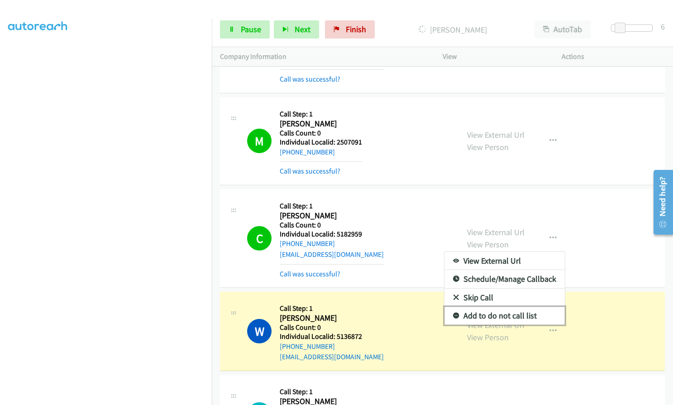
click at [453, 313] on icon at bounding box center [456, 316] width 6 height 6
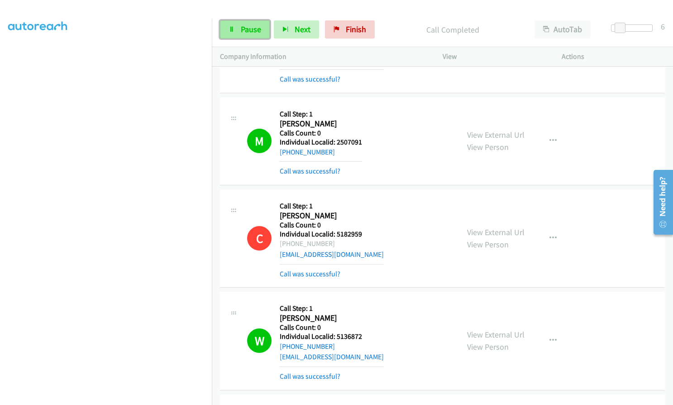
click at [259, 28] on span "Pause" at bounding box center [251, 29] width 20 height 10
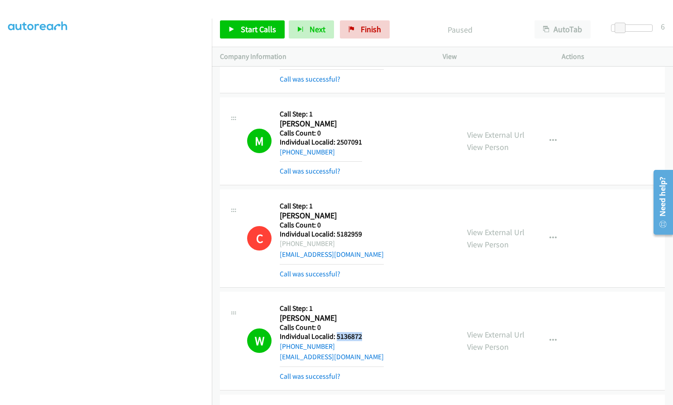
drag, startPoint x: 336, startPoint y: 304, endPoint x: 367, endPoint y: 302, distance: 31.3
click at [367, 302] on div "W Callback Scheduled Call Step: 1 [PERSON_NAME] America/New_York Calls Count: 0…" at bounding box center [349, 340] width 204 height 81
click at [259, 27] on span "Start Calls" at bounding box center [258, 29] width 35 height 10
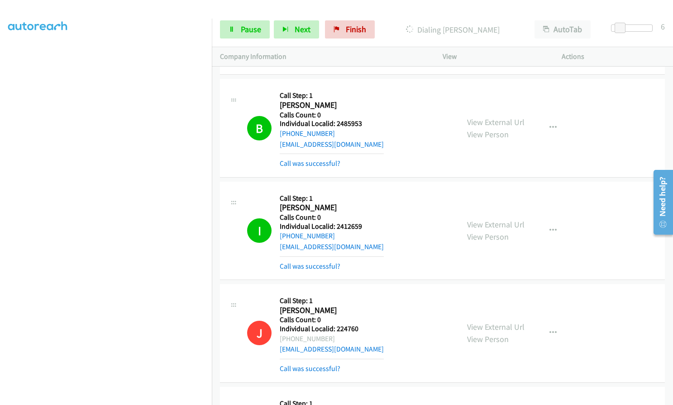
scroll to position [4127, 0]
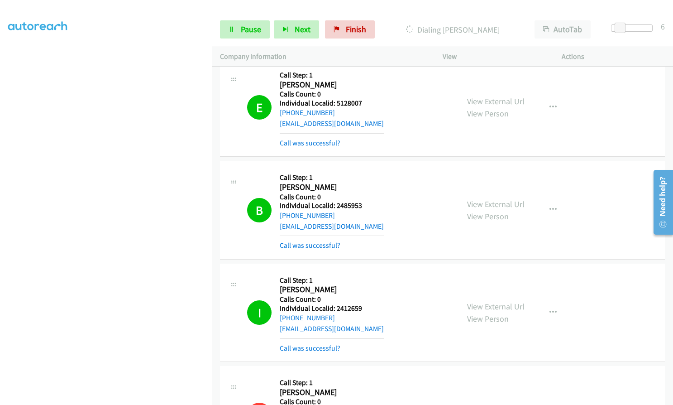
drag, startPoint x: 450, startPoint y: 29, endPoint x: 494, endPoint y: 29, distance: 43.9
click at [494, 29] on p "Dialing [PERSON_NAME]" at bounding box center [452, 30] width 131 height 12
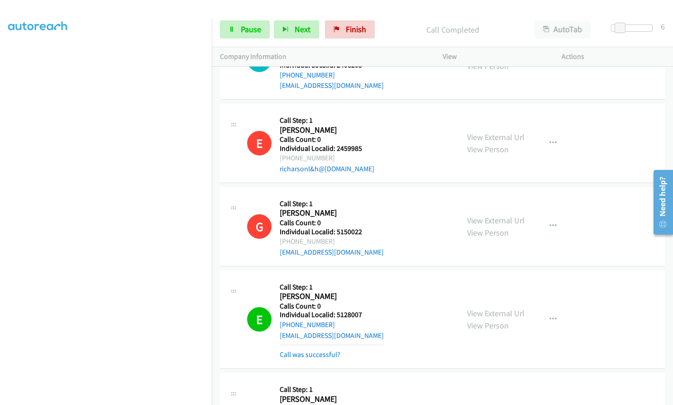
scroll to position [3954, 0]
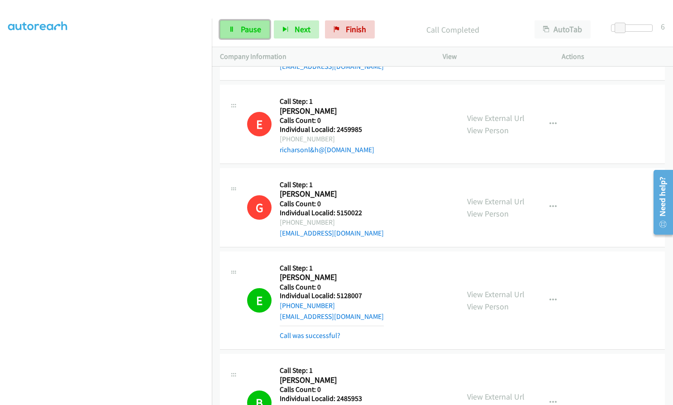
click at [243, 29] on span "Pause" at bounding box center [251, 29] width 20 height 10
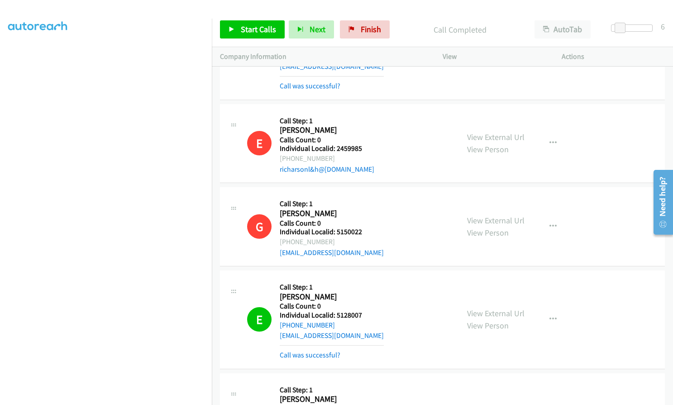
click at [425, 11] on div at bounding box center [332, 17] width 665 height 35
click at [380, 238] on div "G Callback Scheduled Call Step: 1 [PERSON_NAME] America/New_York Calls Count: 0…" at bounding box center [349, 226] width 204 height 62
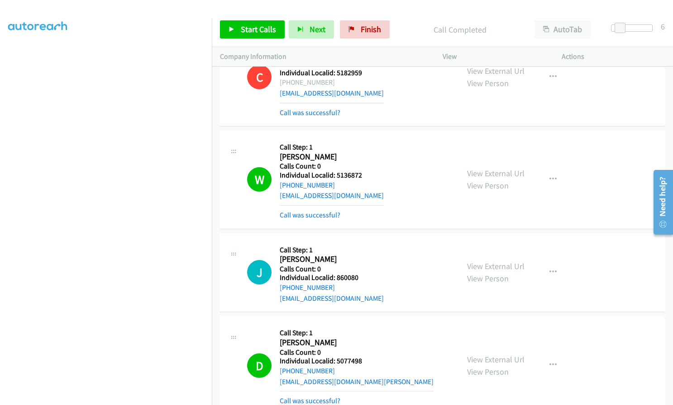
scroll to position [9536, 0]
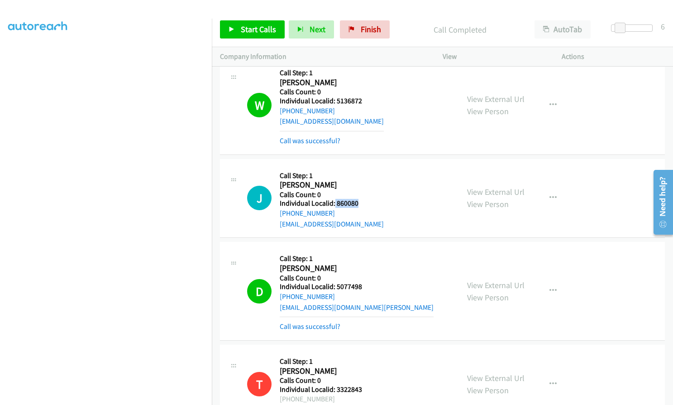
drag, startPoint x: 334, startPoint y: 170, endPoint x: 356, endPoint y: 172, distance: 21.8
click at [356, 199] on h5 "Individual Localid: 860080" at bounding box center [332, 203] width 104 height 9
click at [361, 167] on div "J Callback Scheduled Call Step: 1 [PERSON_NAME] America/New_York Calls Count: 0…" at bounding box center [349, 198] width 204 height 62
drag, startPoint x: 337, startPoint y: 172, endPoint x: 356, endPoint y: 172, distance: 19.5
click at [356, 199] on h5 "Individual Localid: 860080" at bounding box center [332, 203] width 104 height 9
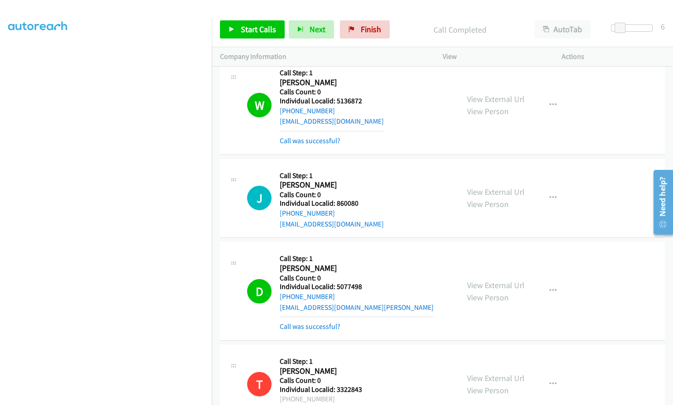
click at [396, 167] on div "J Callback Scheduled Call Step: 1 [PERSON_NAME] America/New_York Calls Count: 0…" at bounding box center [349, 198] width 204 height 62
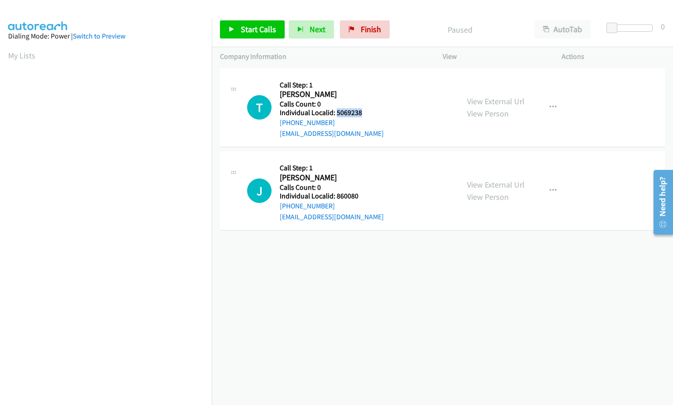
drag, startPoint x: 335, startPoint y: 112, endPoint x: 365, endPoint y: 112, distance: 30.3
click at [365, 112] on div "T Callback Scheduled Call Step: 1 [PERSON_NAME] America/New_York Calls Count: 0…" at bounding box center [349, 107] width 204 height 62
copy h5 "5069238"
drag, startPoint x: 336, startPoint y: 194, endPoint x: 362, endPoint y: 195, distance: 25.8
click at [362, 195] on div "J Callback Scheduled Call Step: 1 [PERSON_NAME] America/New_York Calls Count: 0…" at bounding box center [349, 190] width 204 height 62
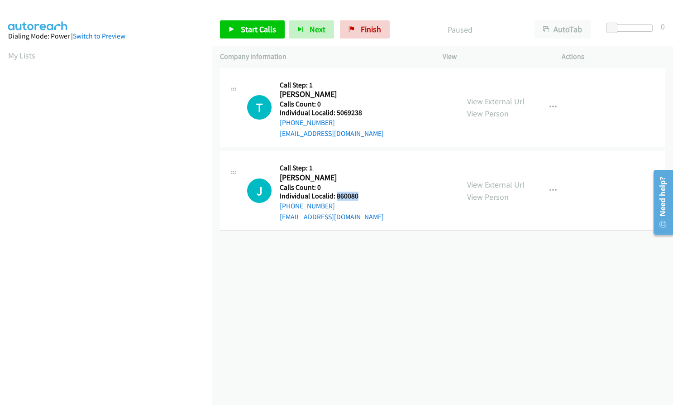
copy h5 "860080"
click at [244, 24] on link "Start Calls" at bounding box center [252, 29] width 65 height 18
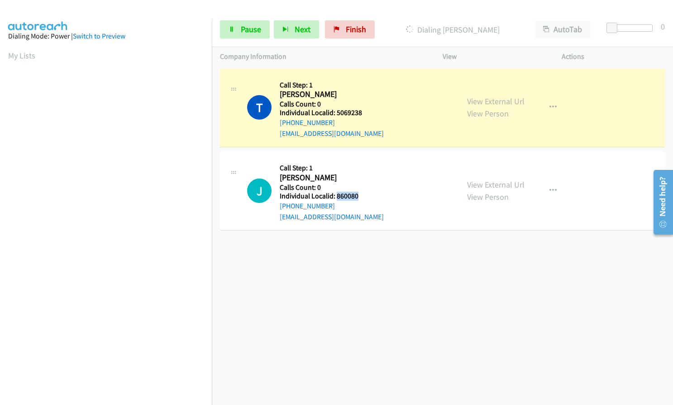
copy h5 "860080"
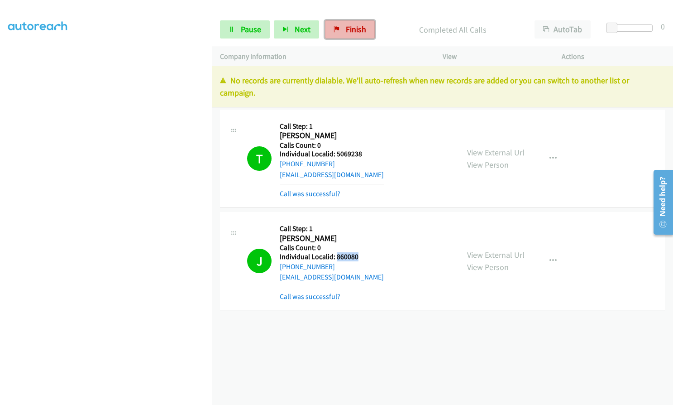
click at [346, 27] on span "Finish" at bounding box center [356, 29] width 20 height 10
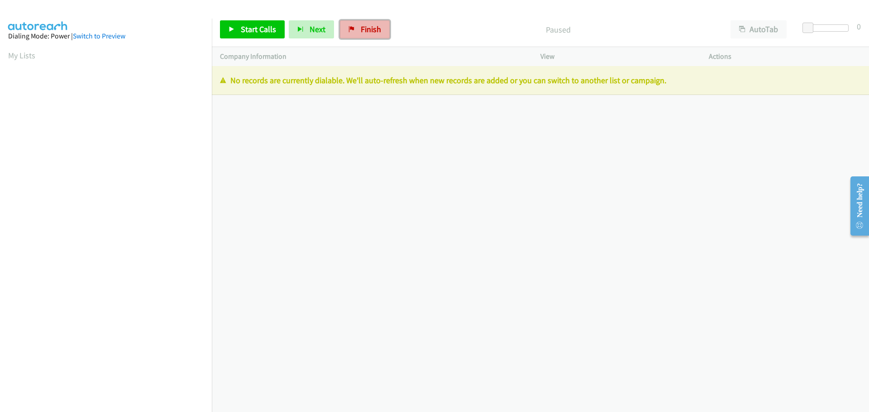
click at [369, 32] on span "Finish" at bounding box center [371, 29] width 20 height 10
